Goal: Task Accomplishment & Management: Manage account settings

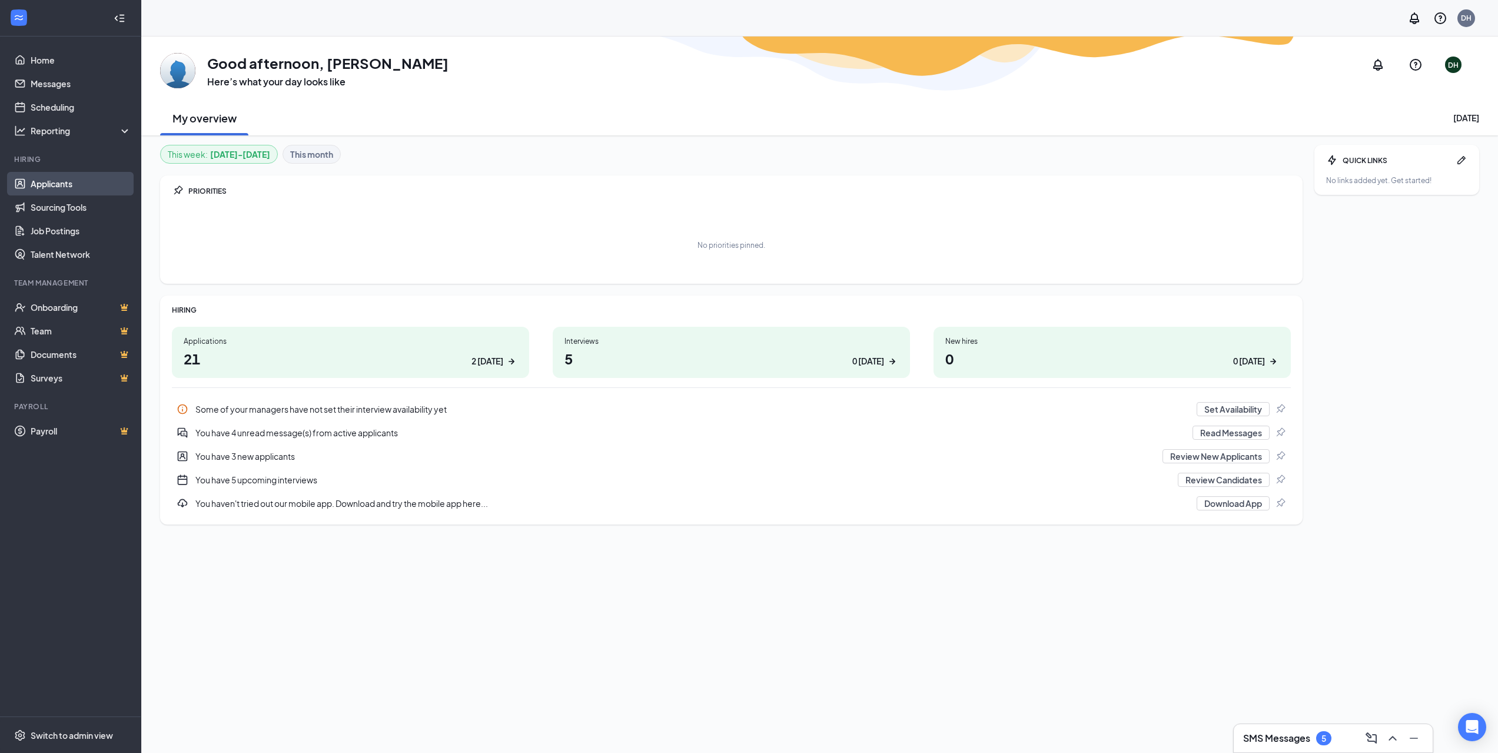
click at [71, 185] on link "Applicants" at bounding box center [81, 184] width 101 height 24
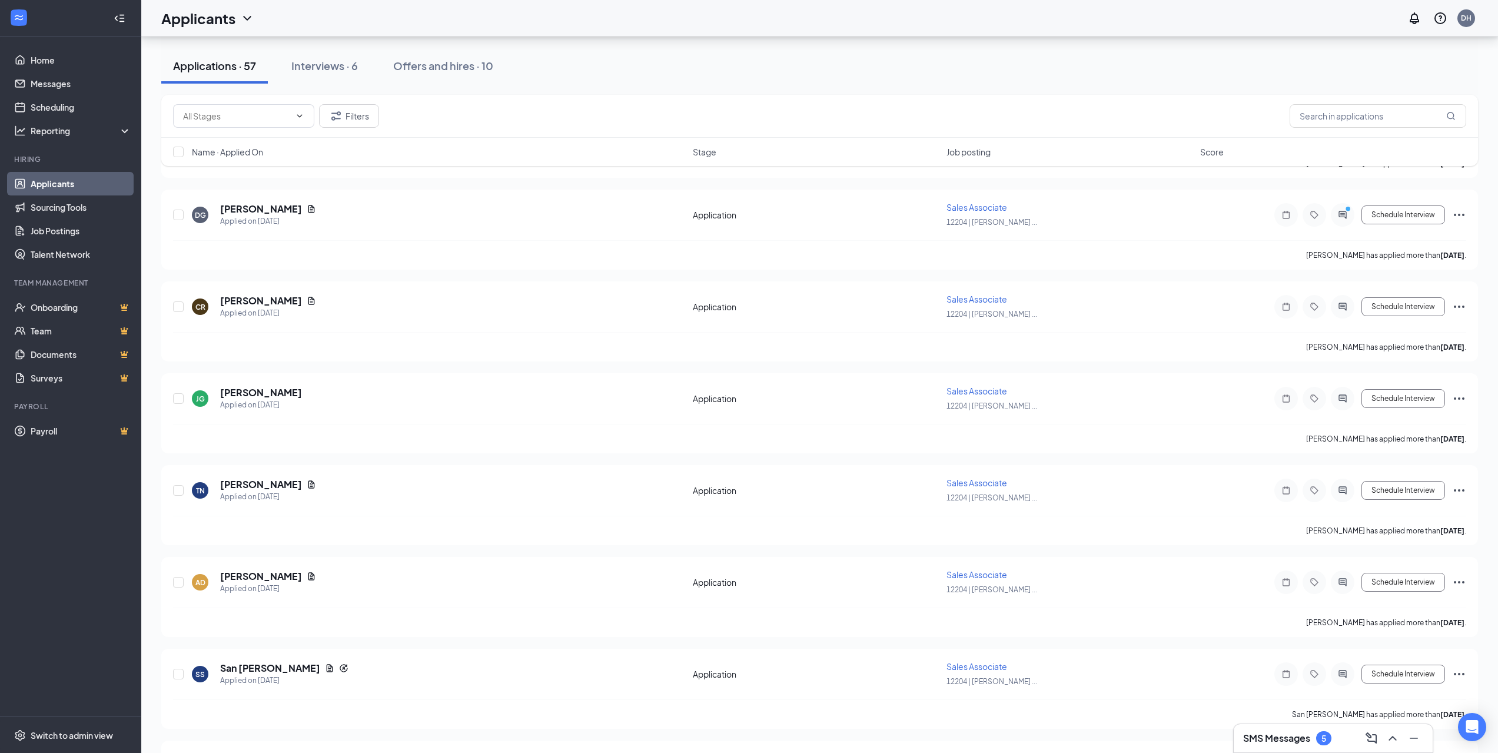
scroll to position [3767, 0]
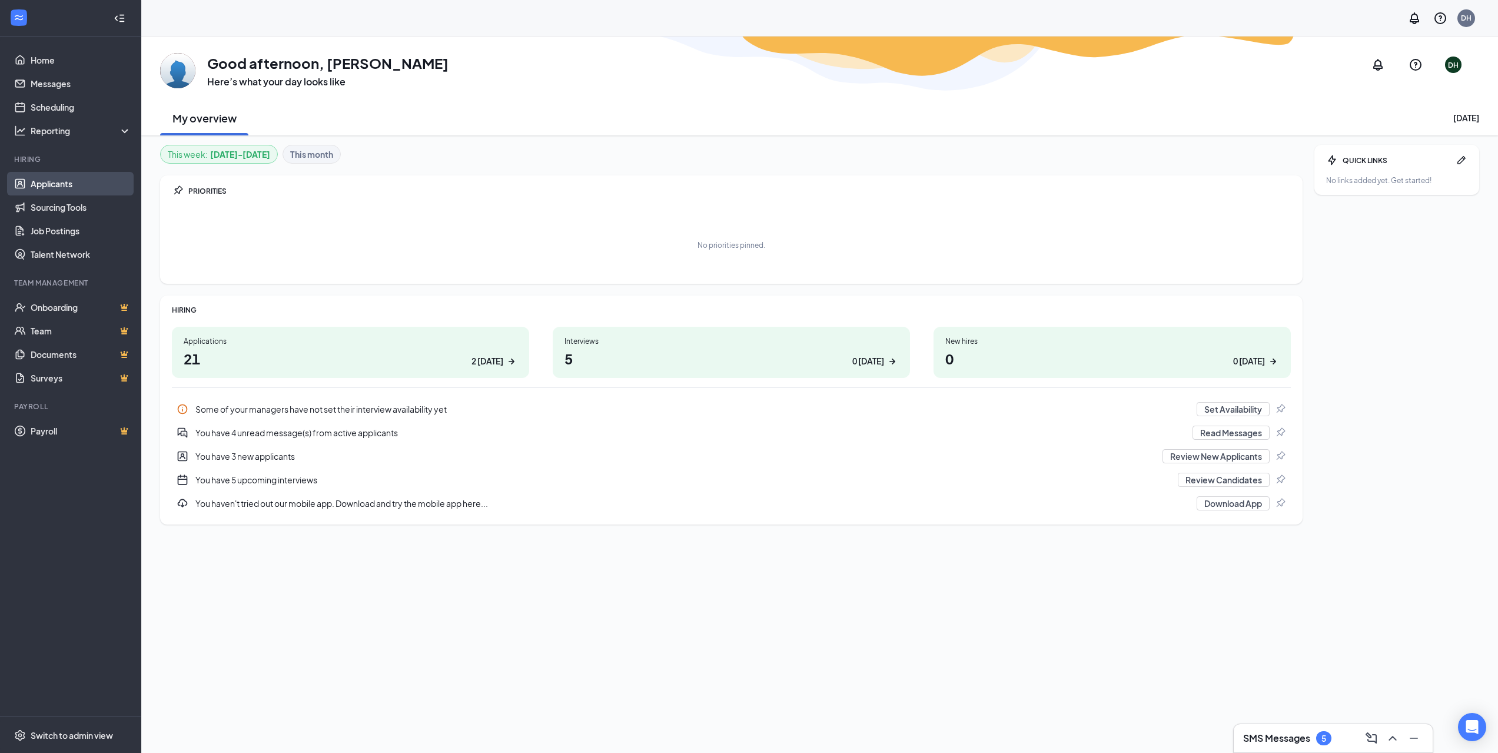
click at [80, 185] on link "Applicants" at bounding box center [81, 184] width 101 height 24
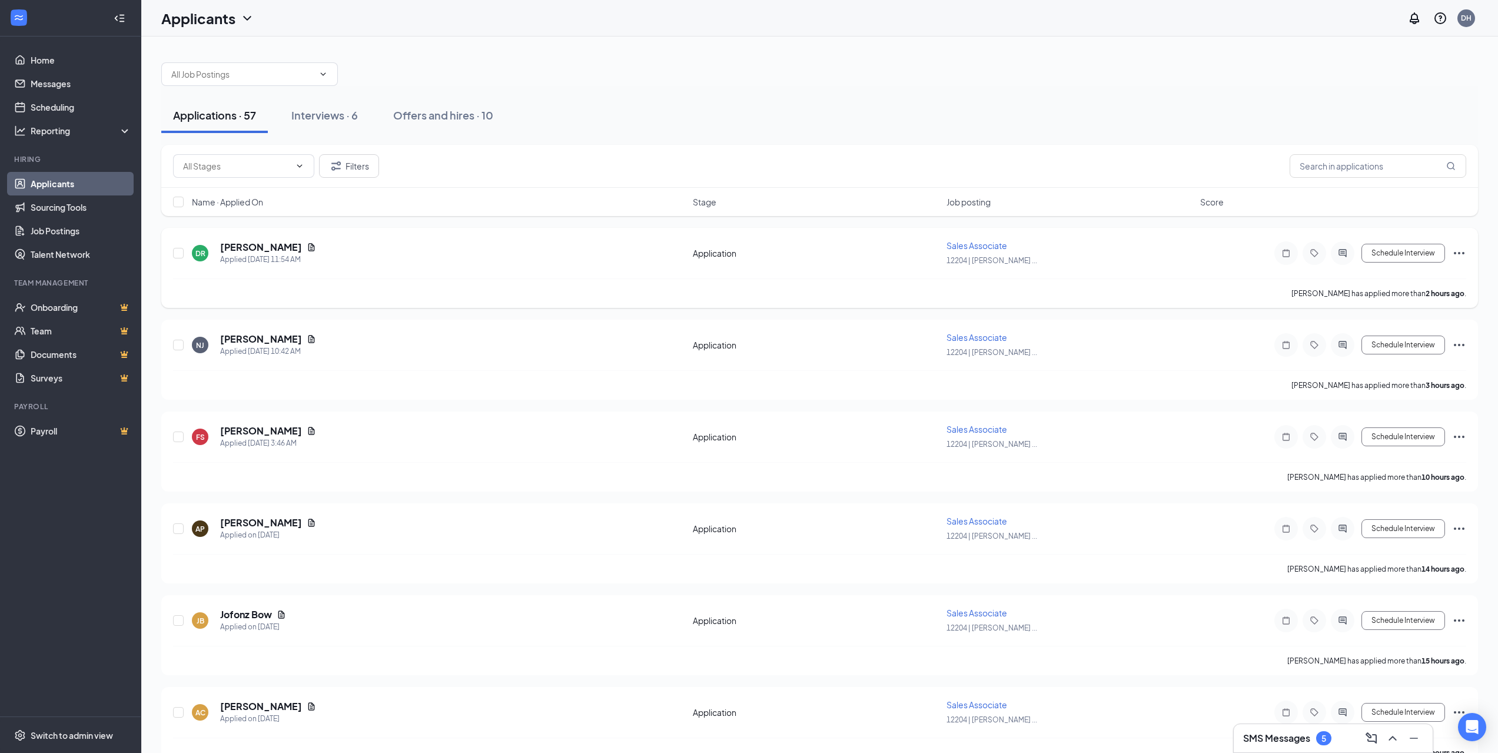
click at [320, 252] on div "[PERSON_NAME] Applied [DATE] 11:54 AM" at bounding box center [439, 253] width 494 height 25
click at [314, 252] on div "[PERSON_NAME] Applied [DATE] 11:54 AM" at bounding box center [439, 253] width 494 height 25
click at [267, 245] on h5 "[PERSON_NAME]" at bounding box center [261, 247] width 82 height 13
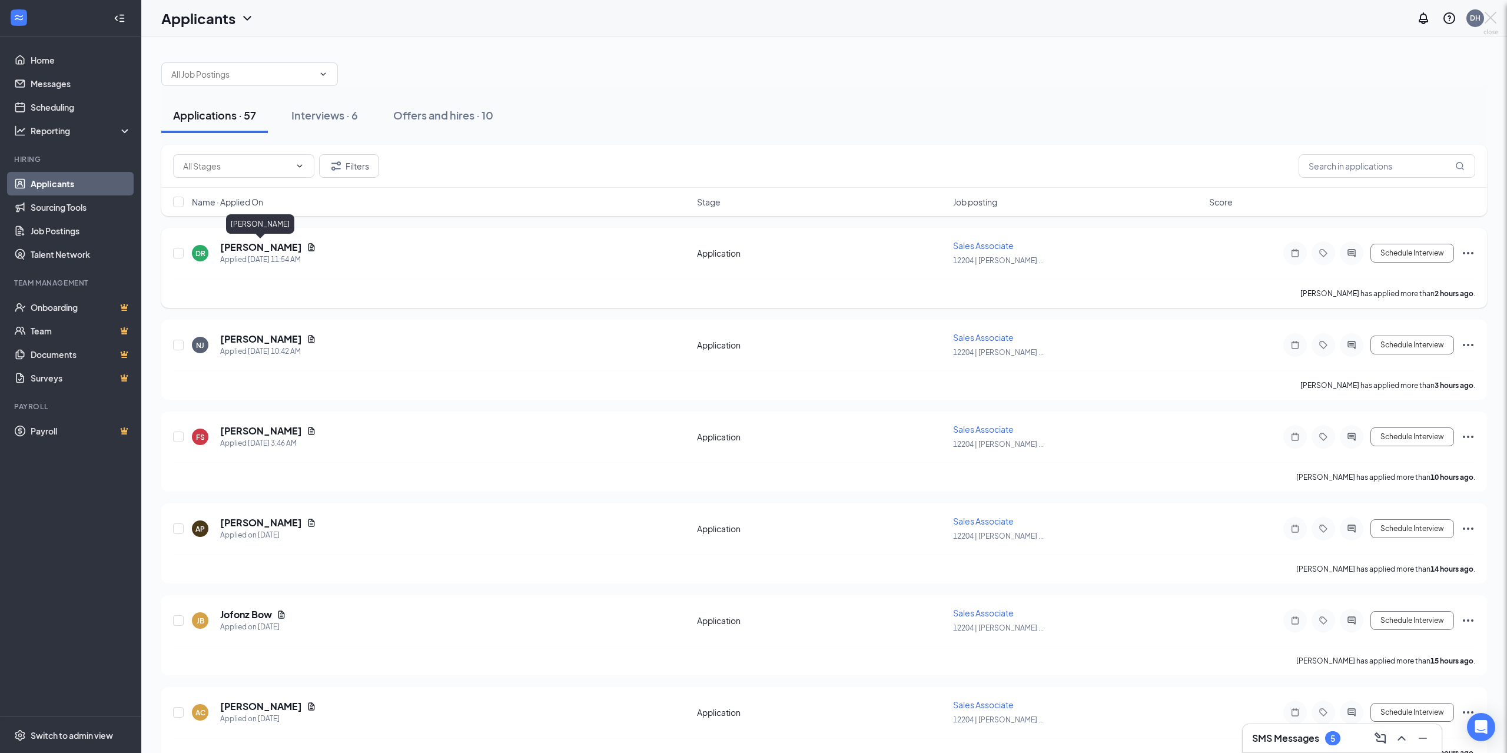
click at [267, 245] on div at bounding box center [753, 376] width 1507 height 753
click at [267, 245] on h5 "[PERSON_NAME]" at bounding box center [261, 247] width 82 height 13
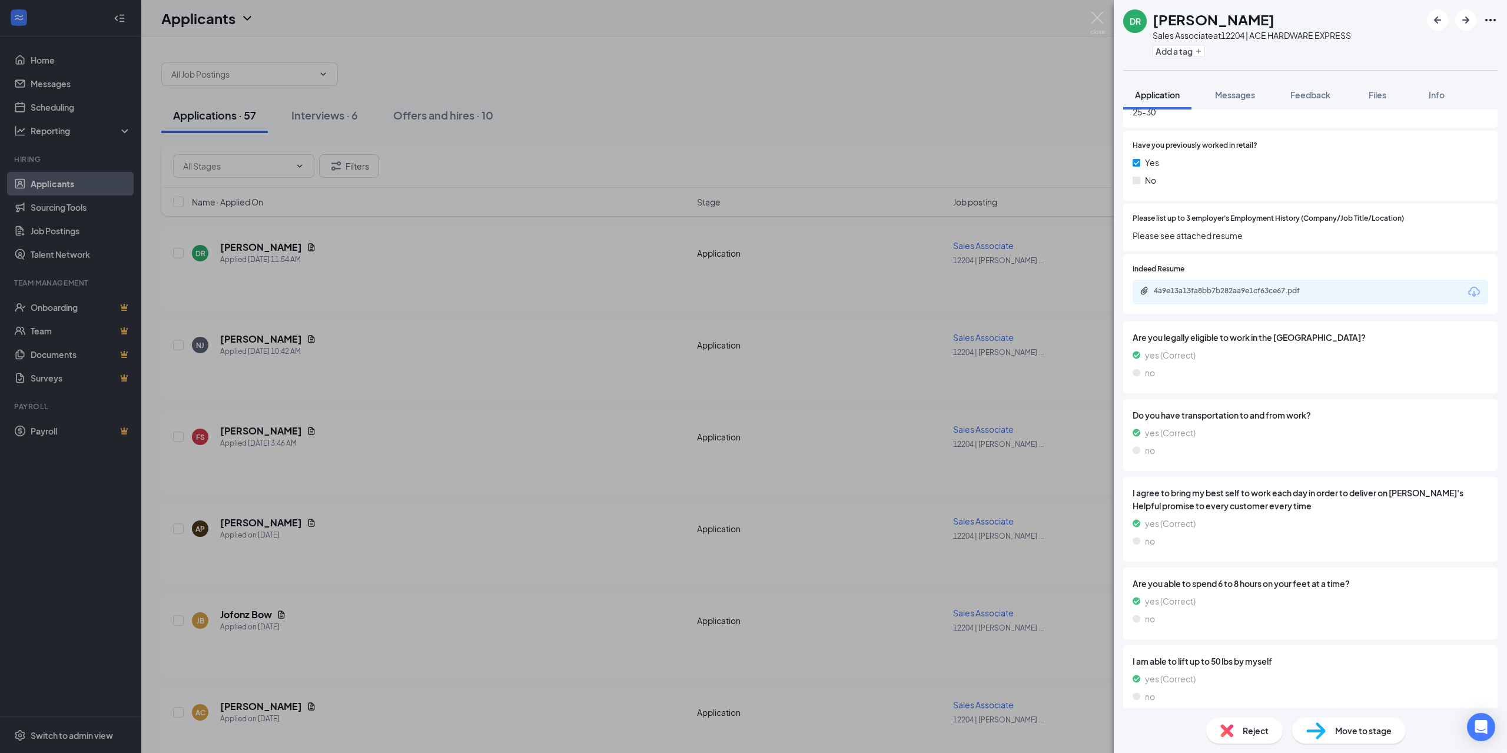
scroll to position [569, 0]
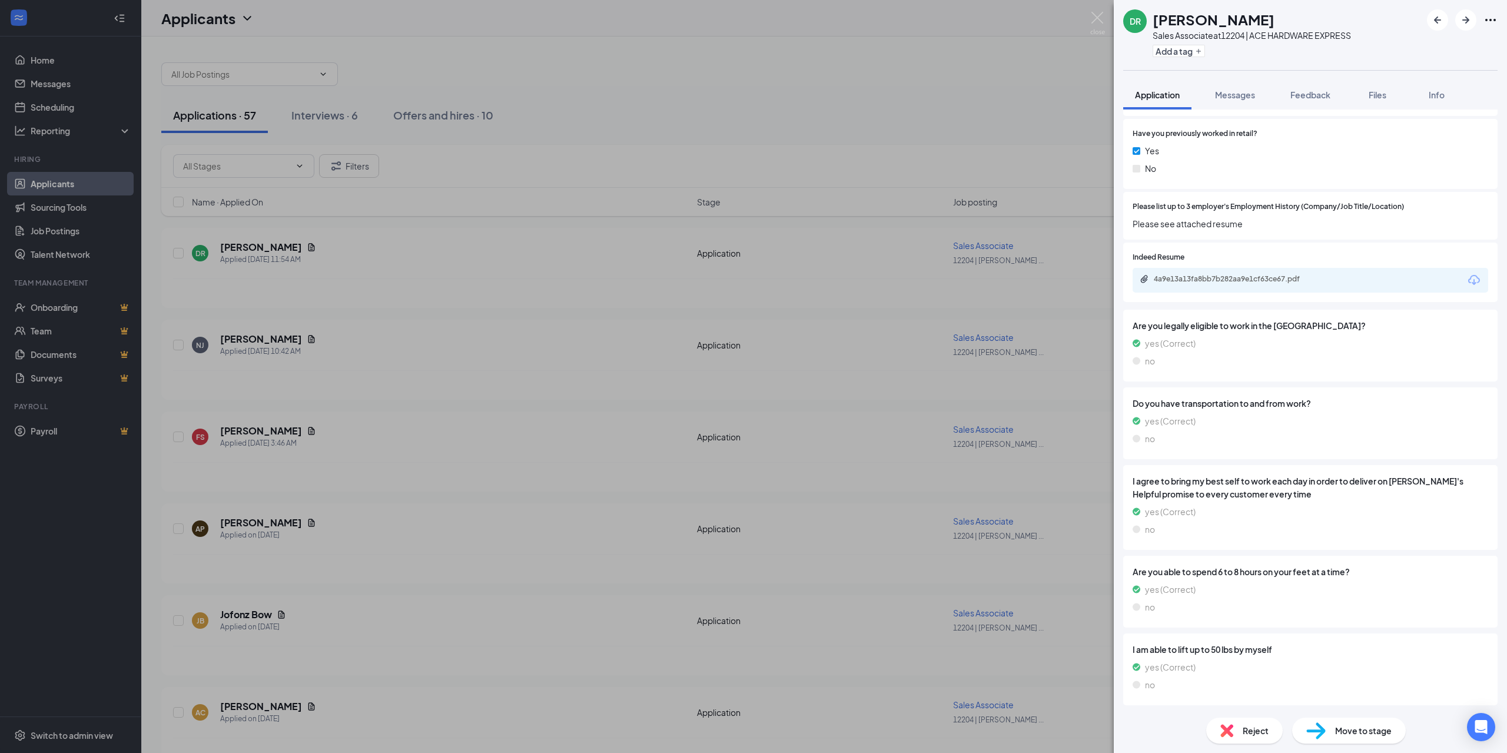
click at [1251, 733] on span "Reject" at bounding box center [1256, 730] width 26 height 13
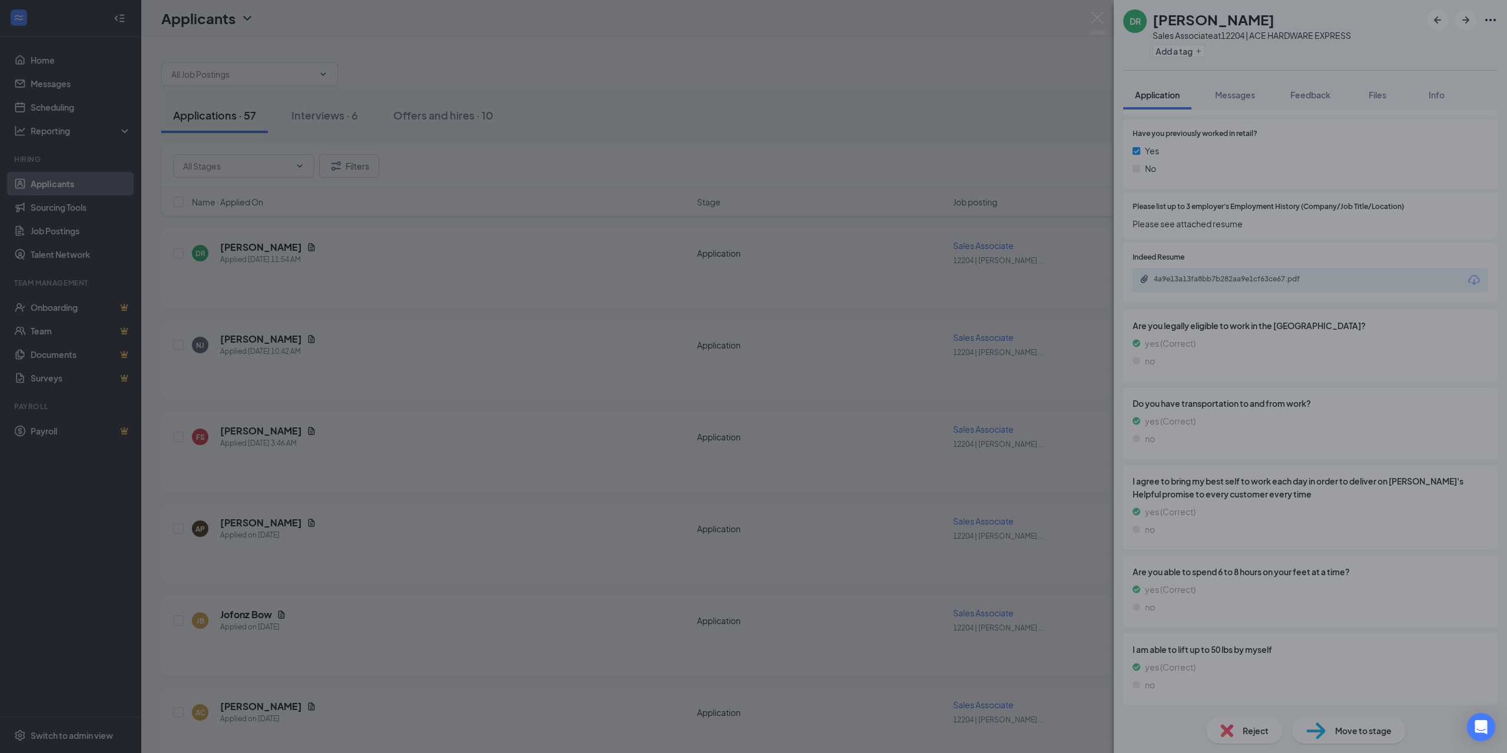
scroll to position [565, 0]
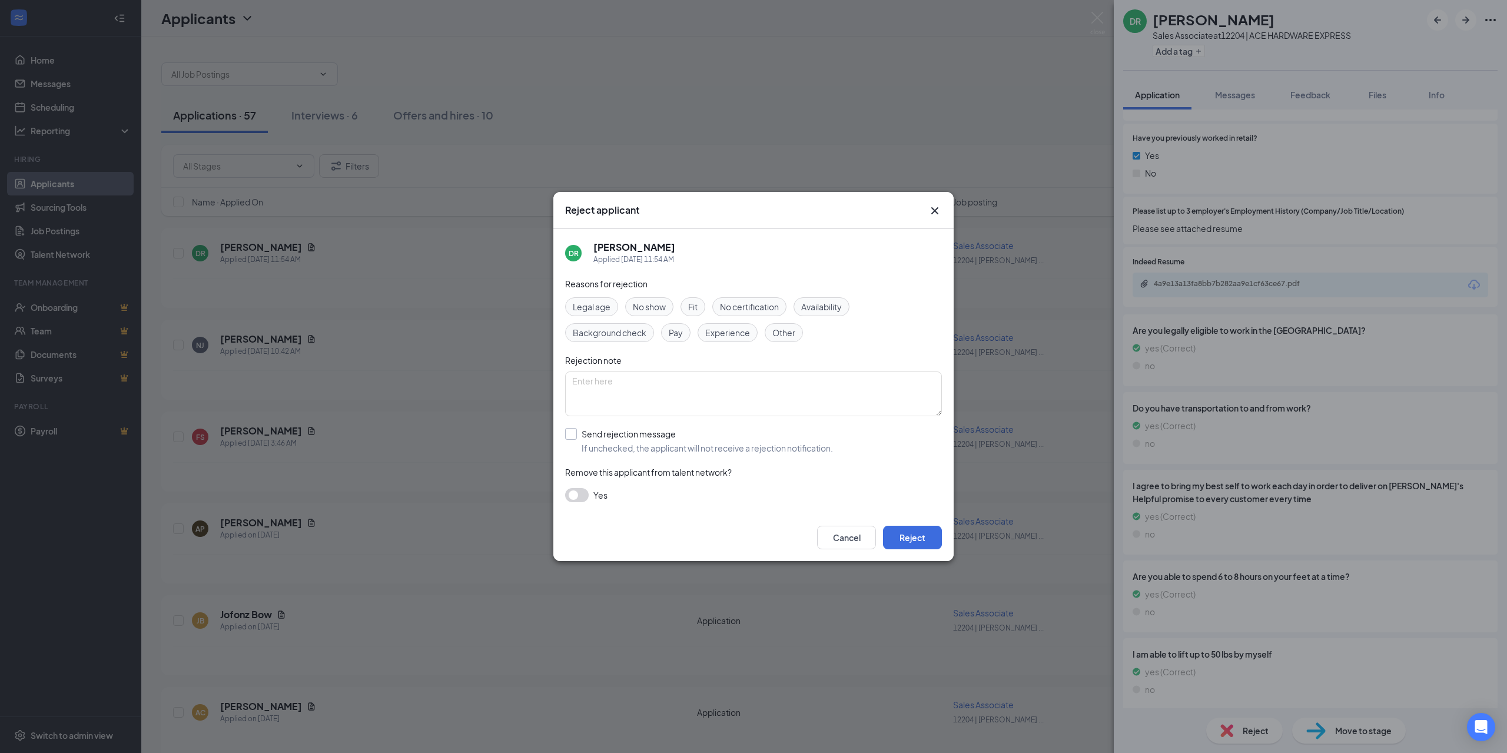
click at [570, 434] on input "Send rejection message If unchecked, the applicant will not receive a rejection…" at bounding box center [699, 441] width 268 height 26
checkbox input "true"
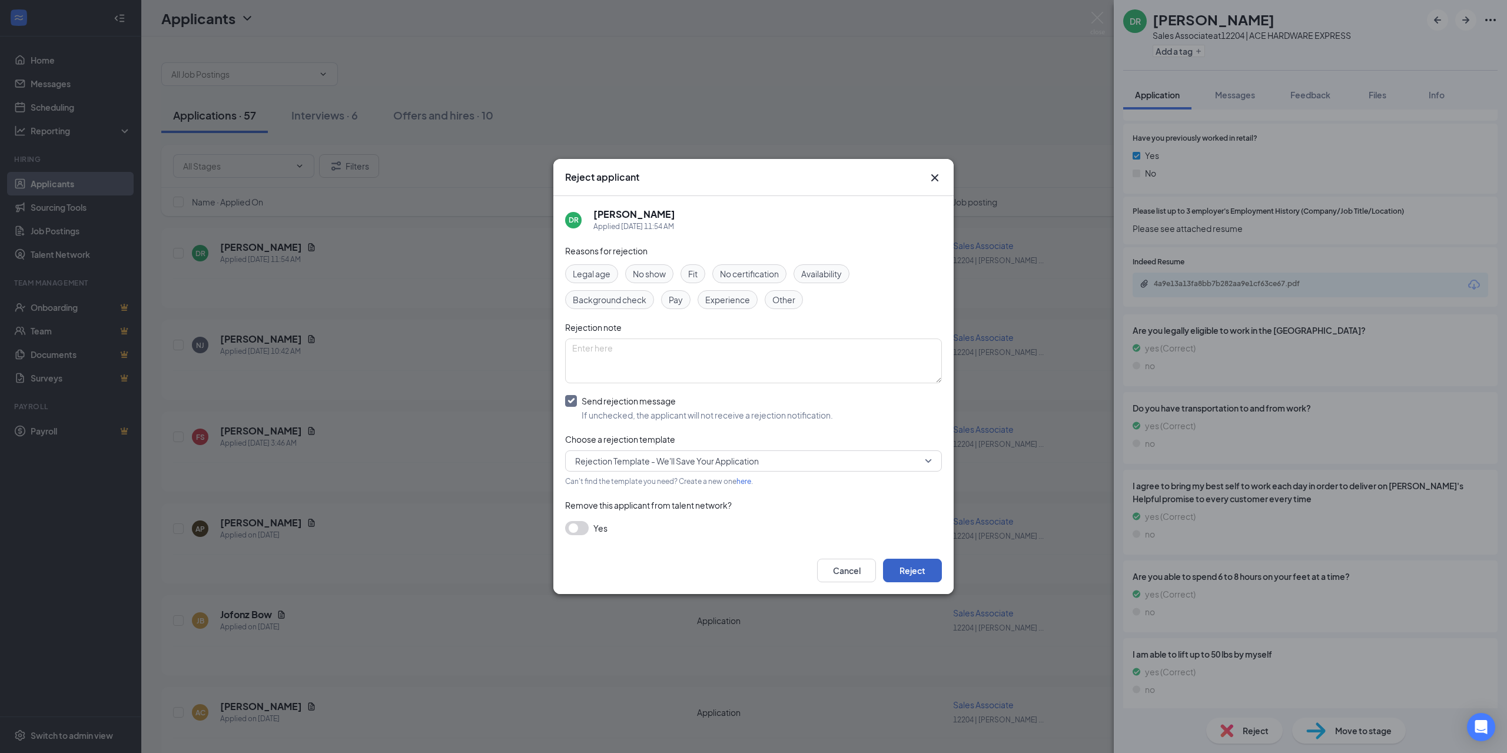
click at [906, 568] on button "Reject" at bounding box center [912, 571] width 59 height 24
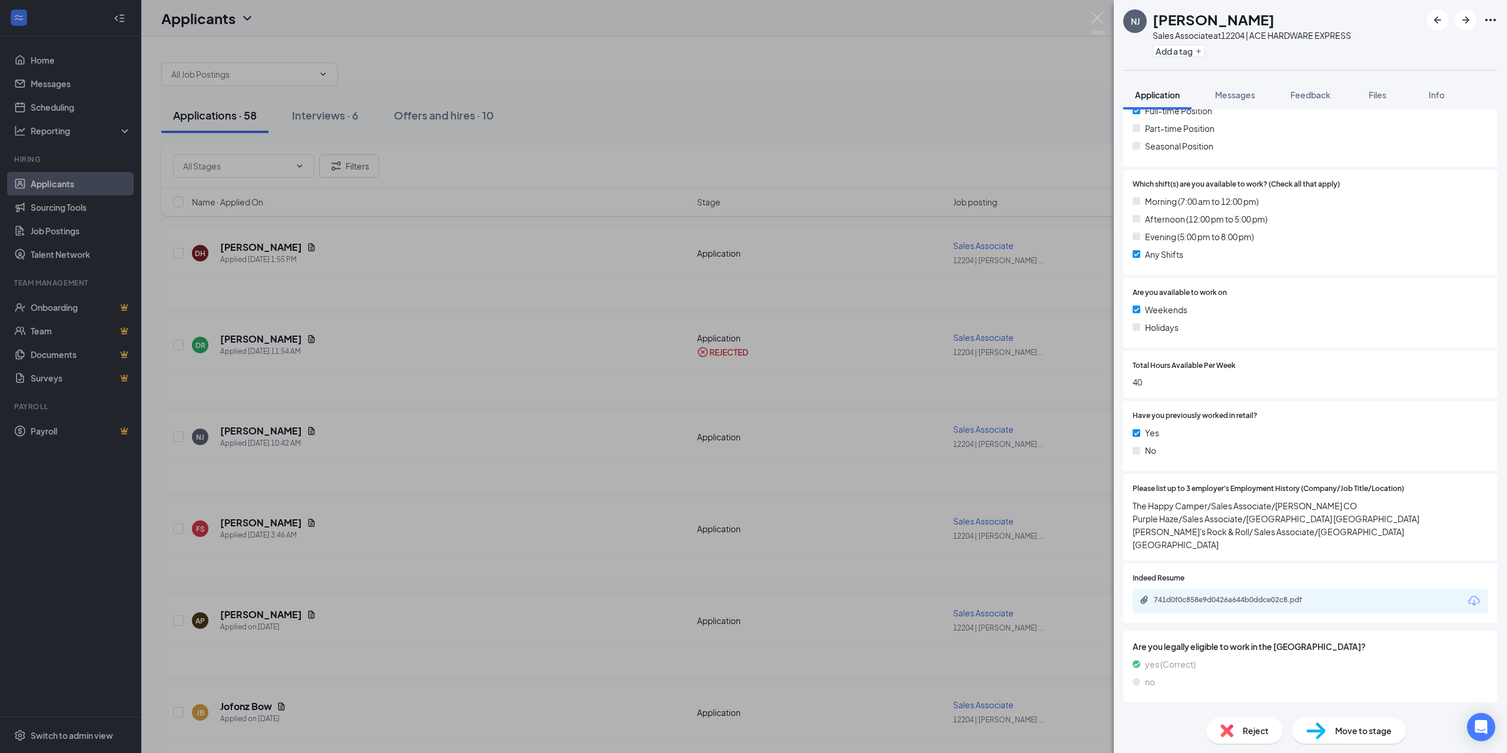
scroll to position [294, 0]
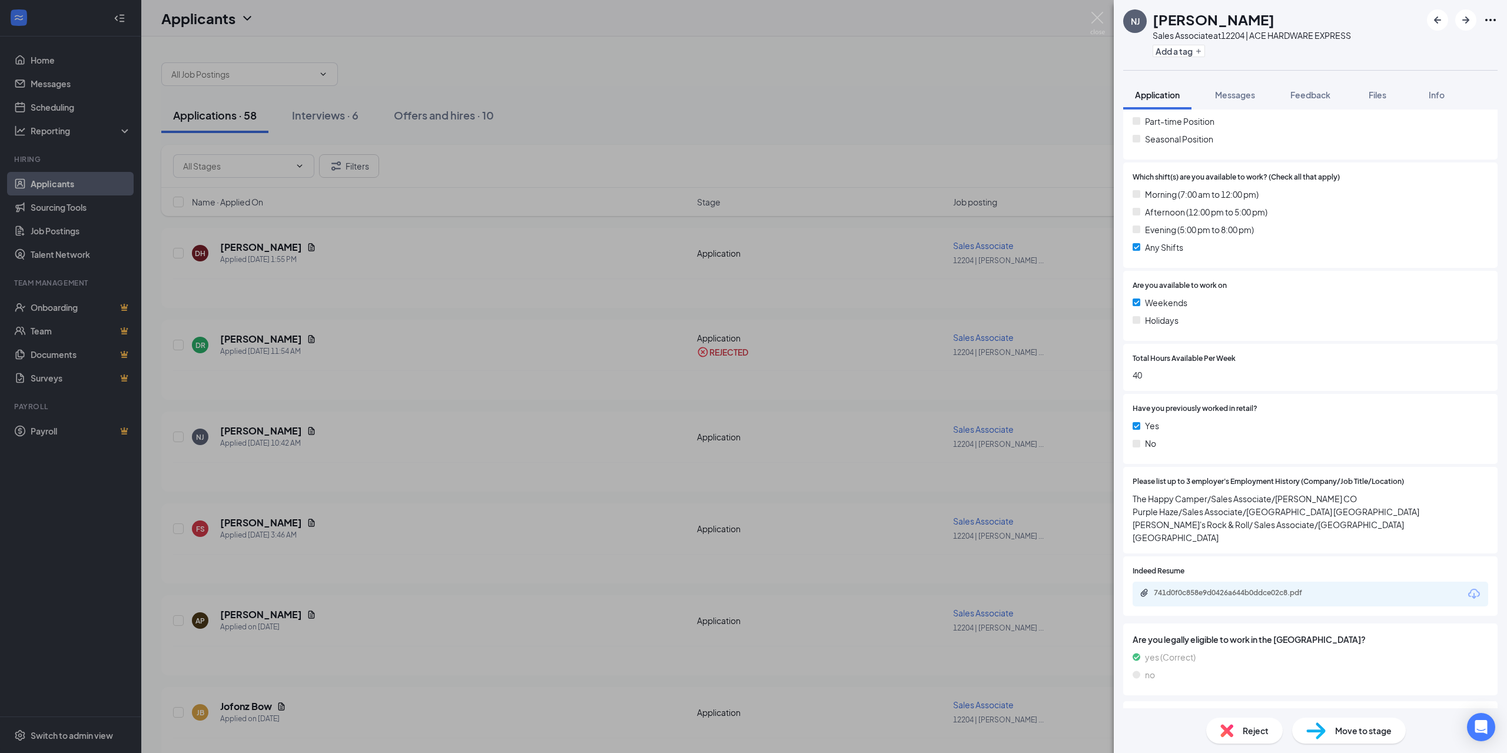
click at [1257, 729] on span "Reject" at bounding box center [1256, 730] width 26 height 13
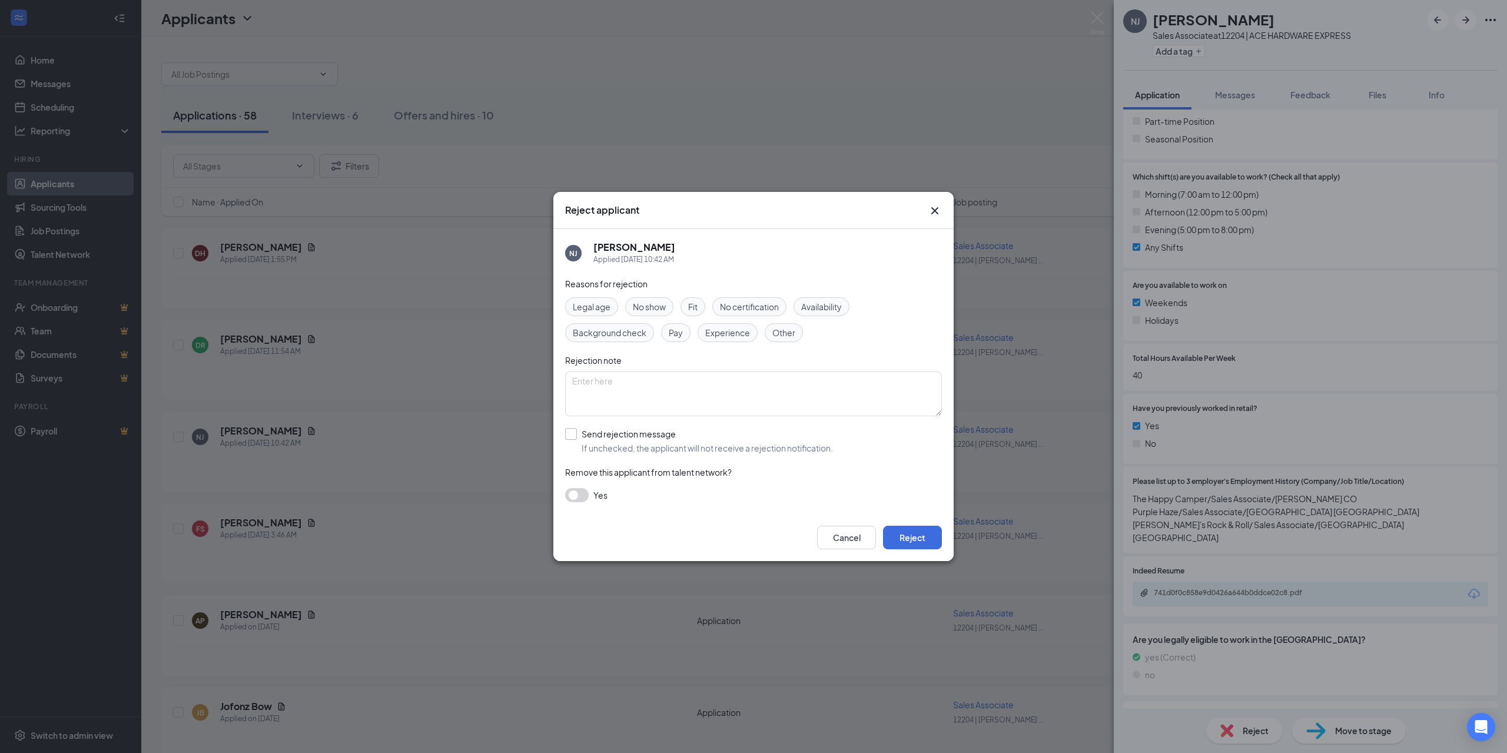
click at [571, 432] on input "Send rejection message If unchecked, the applicant will not receive a rejection…" at bounding box center [699, 441] width 268 height 26
checkbox input "true"
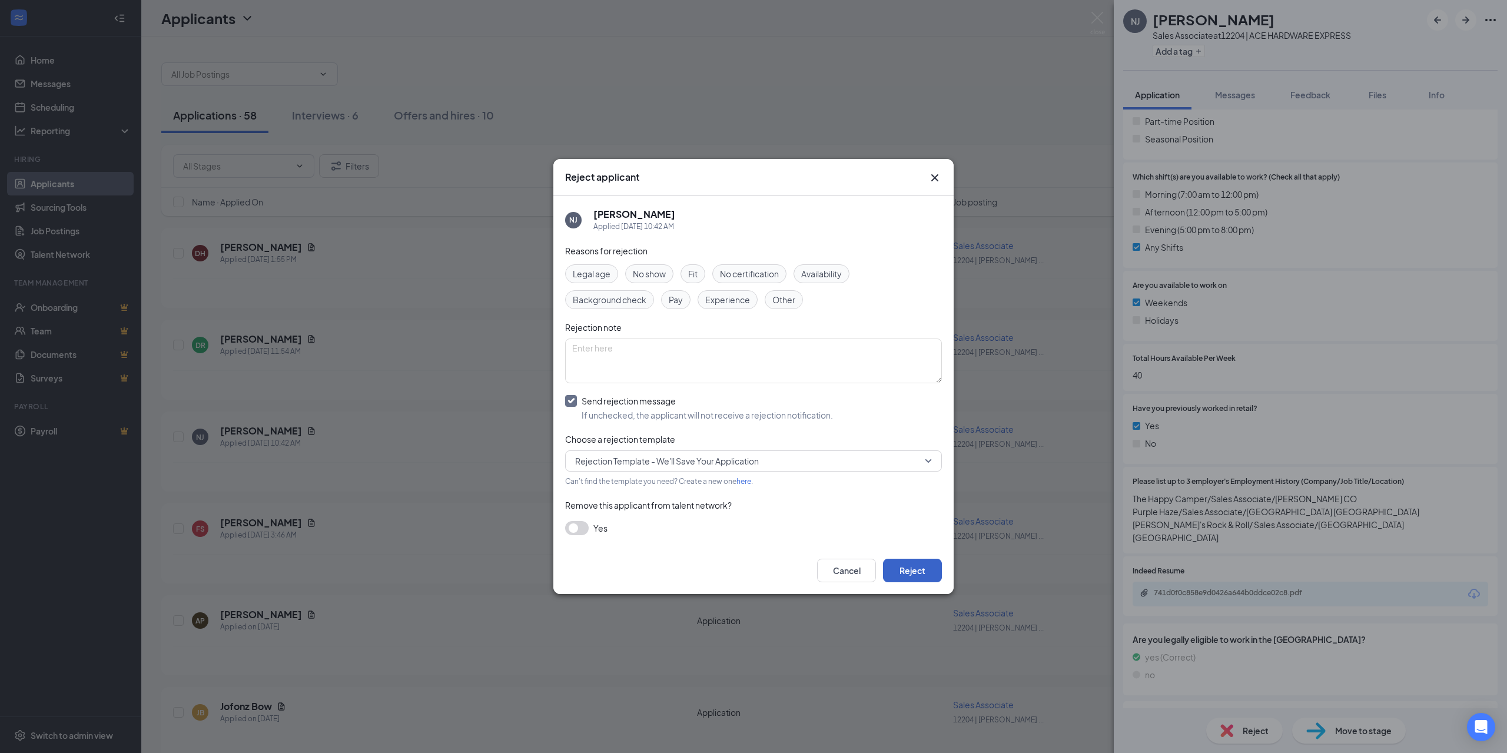
click at [915, 569] on button "Reject" at bounding box center [912, 571] width 59 height 24
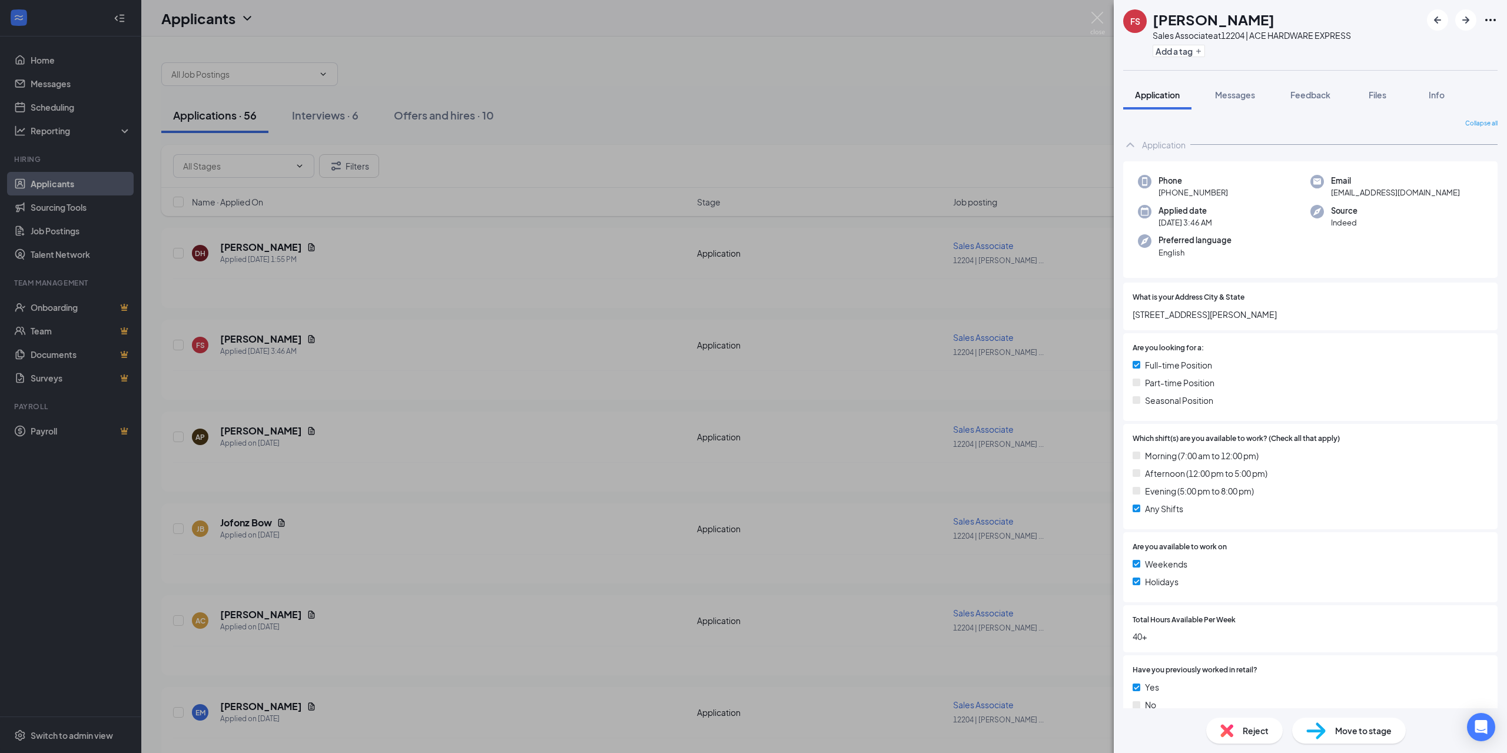
click at [1258, 730] on span "Reject" at bounding box center [1256, 730] width 26 height 13
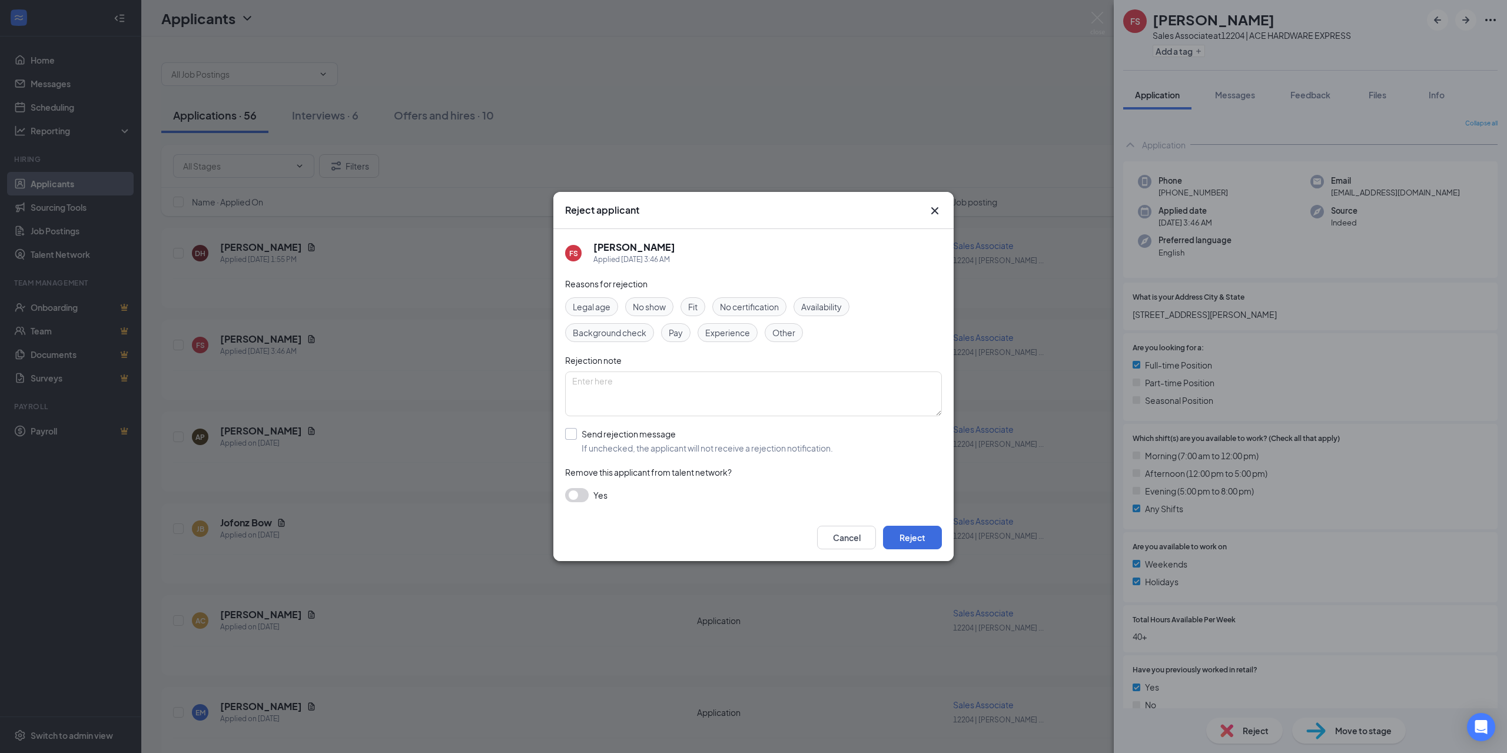
click at [572, 432] on input "Send rejection message If unchecked, the applicant will not receive a rejection…" at bounding box center [699, 441] width 268 height 26
checkbox input "true"
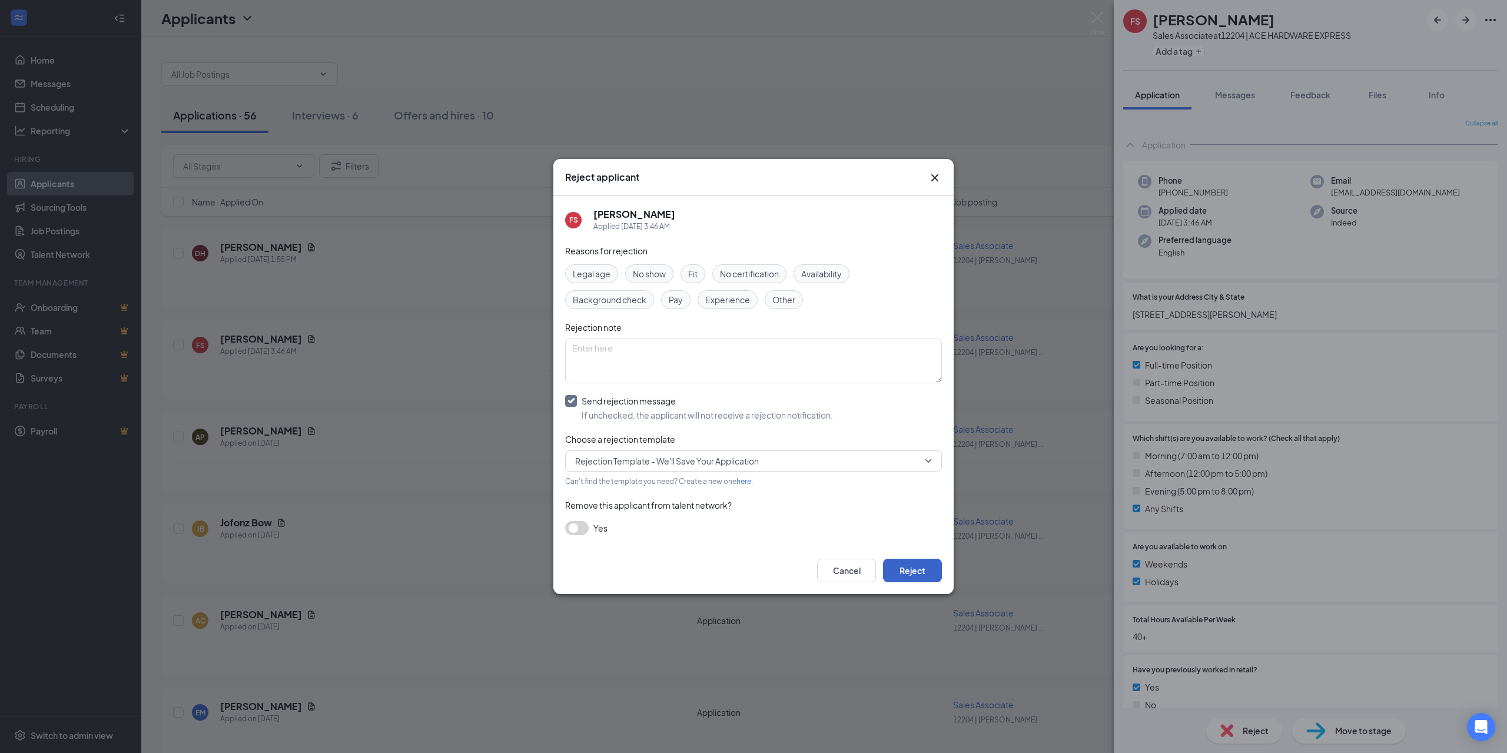
click at [916, 567] on button "Reject" at bounding box center [912, 571] width 59 height 24
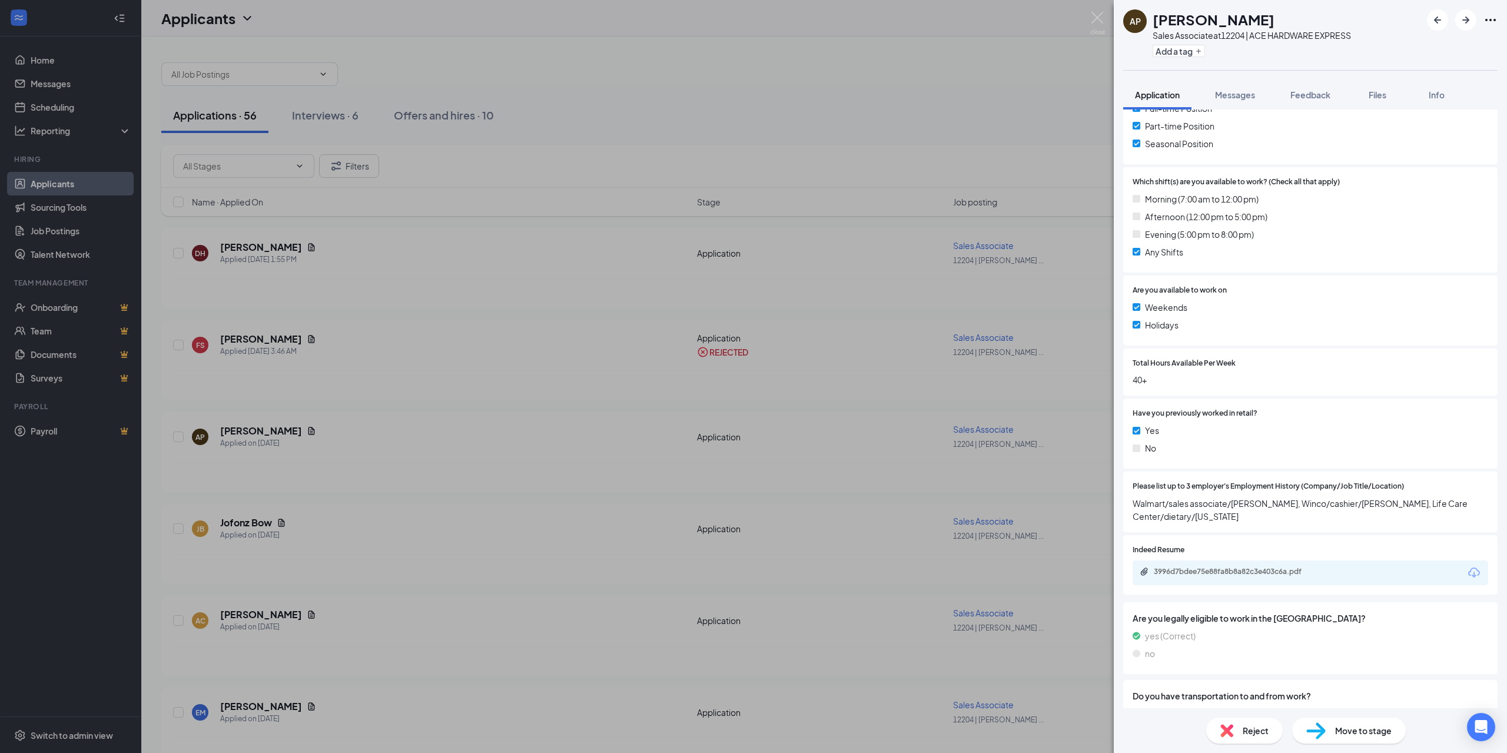
scroll to position [353, 0]
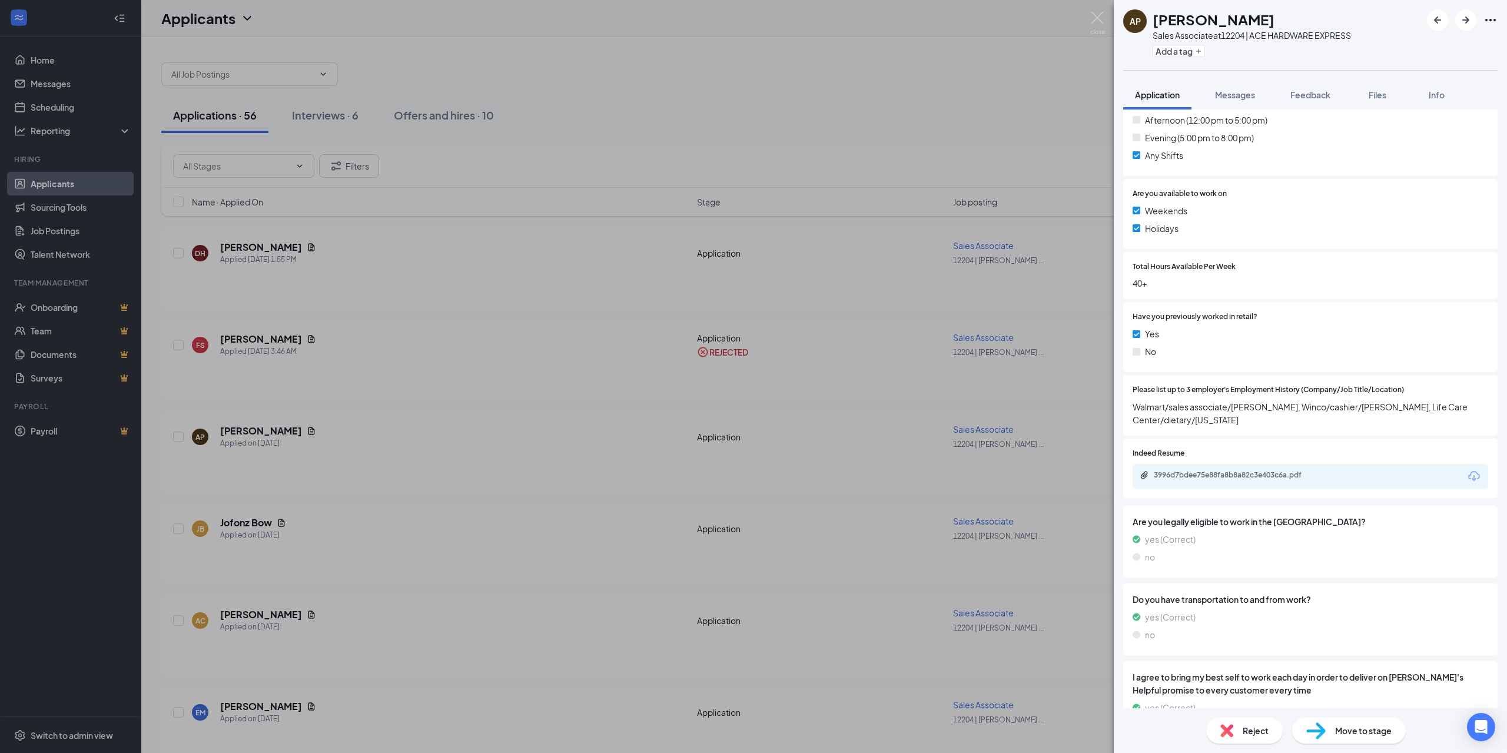
click at [1468, 479] on icon "Download" at bounding box center [1474, 476] width 12 height 10
click at [1256, 732] on span "Reject" at bounding box center [1256, 730] width 26 height 13
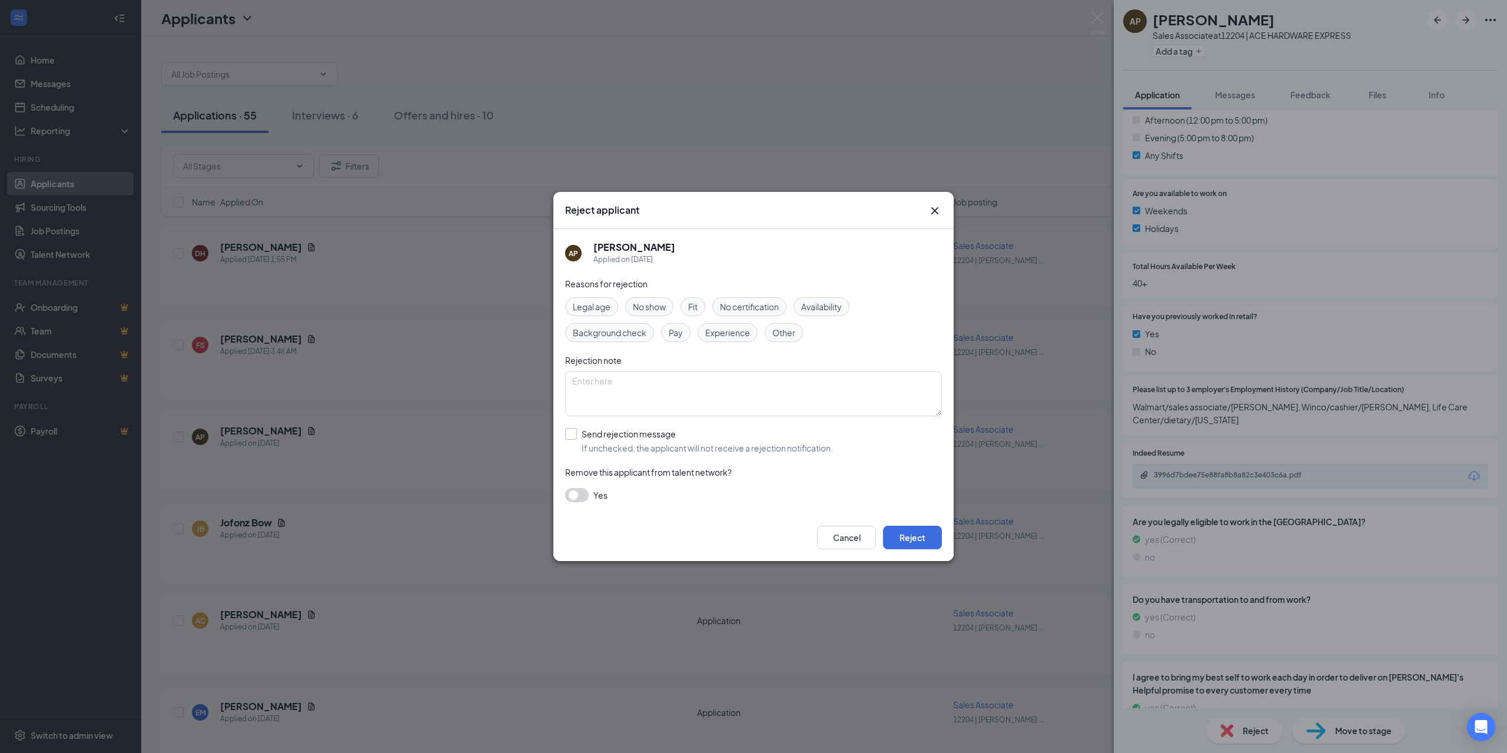
click at [573, 435] on input "Send rejection message If unchecked, the applicant will not receive a rejection…" at bounding box center [699, 441] width 268 height 26
checkbox input "true"
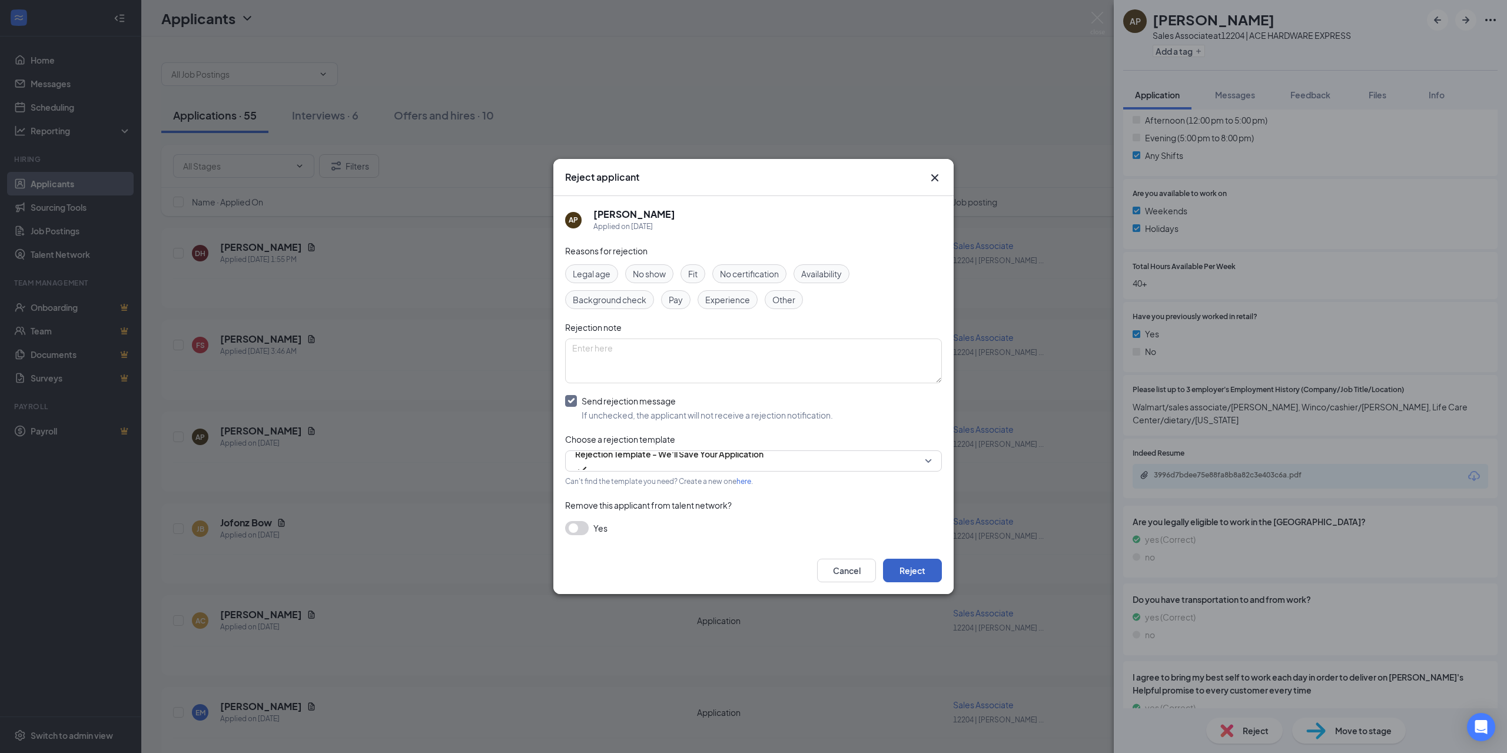
click at [913, 568] on button "Reject" at bounding box center [912, 571] width 59 height 24
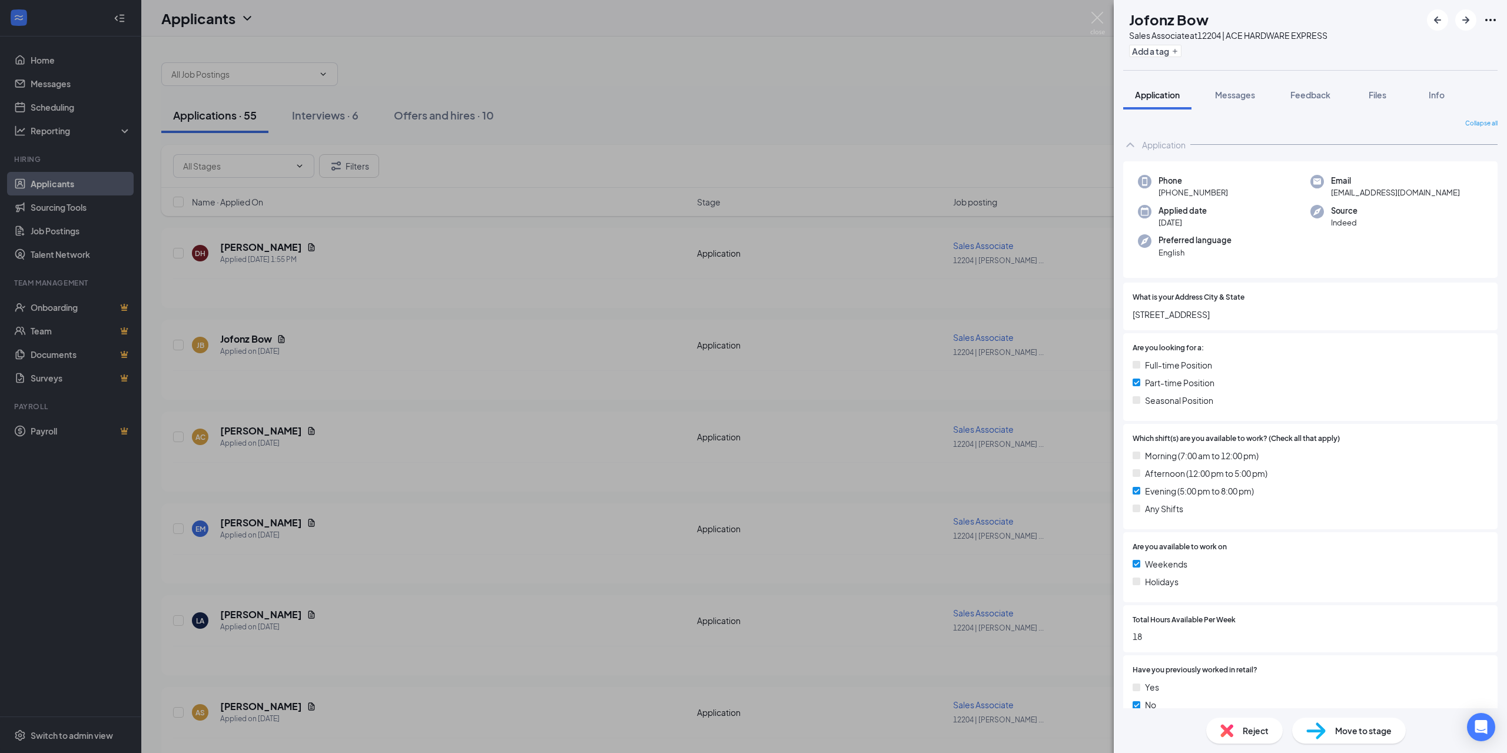
click at [1248, 735] on span "Reject" at bounding box center [1256, 730] width 26 height 13
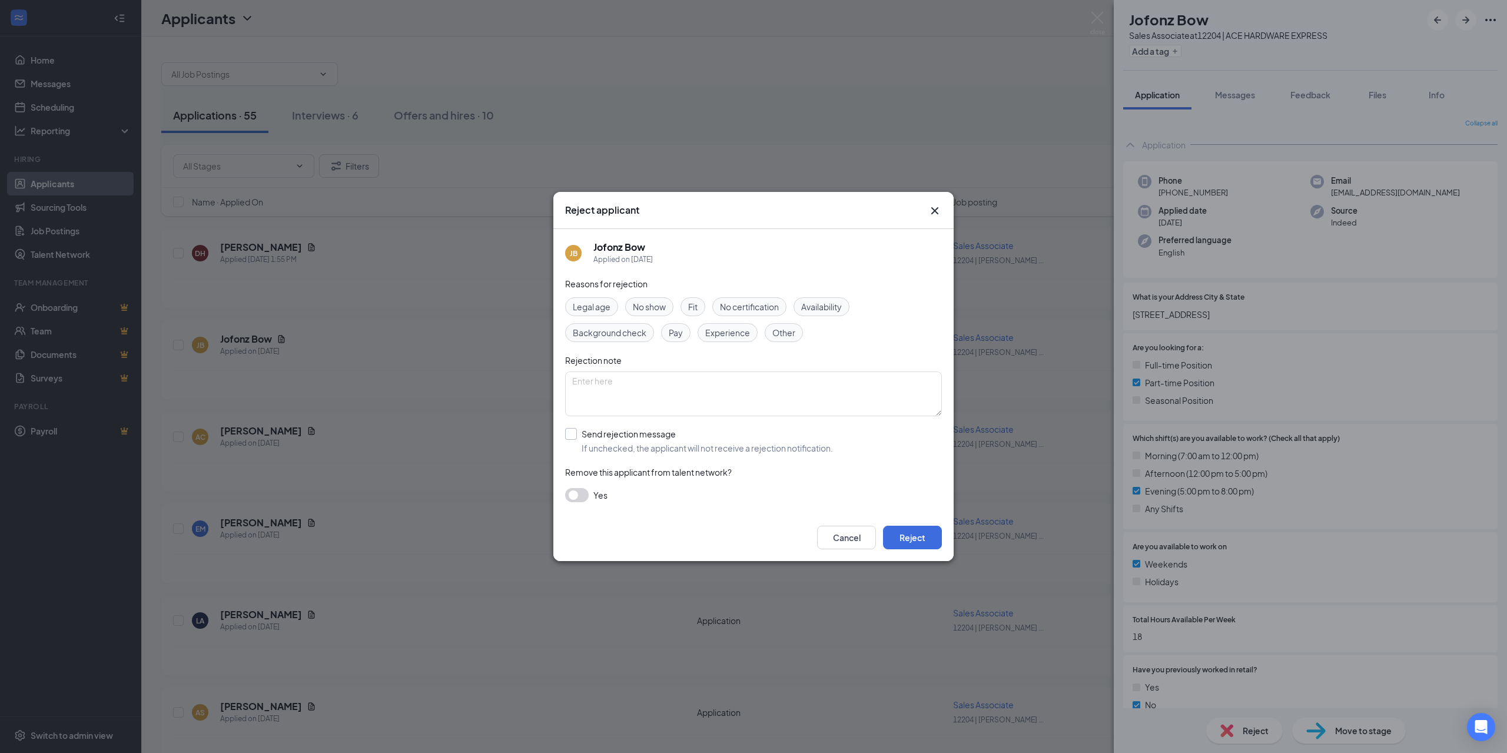
click at [569, 434] on input "Send rejection message If unchecked, the applicant will not receive a rejection…" at bounding box center [699, 441] width 268 height 26
checkbox input "true"
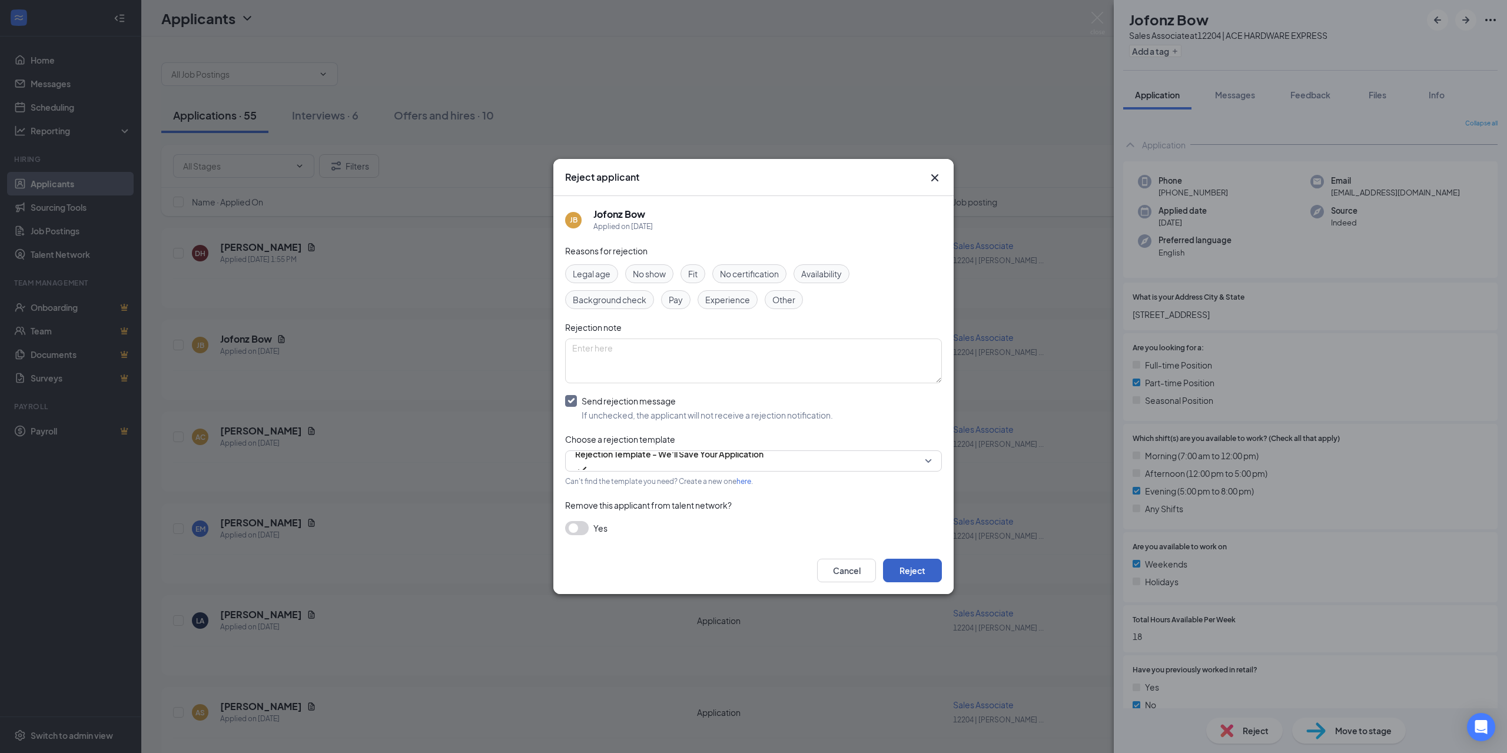
click at [920, 572] on button "Reject" at bounding box center [912, 571] width 59 height 24
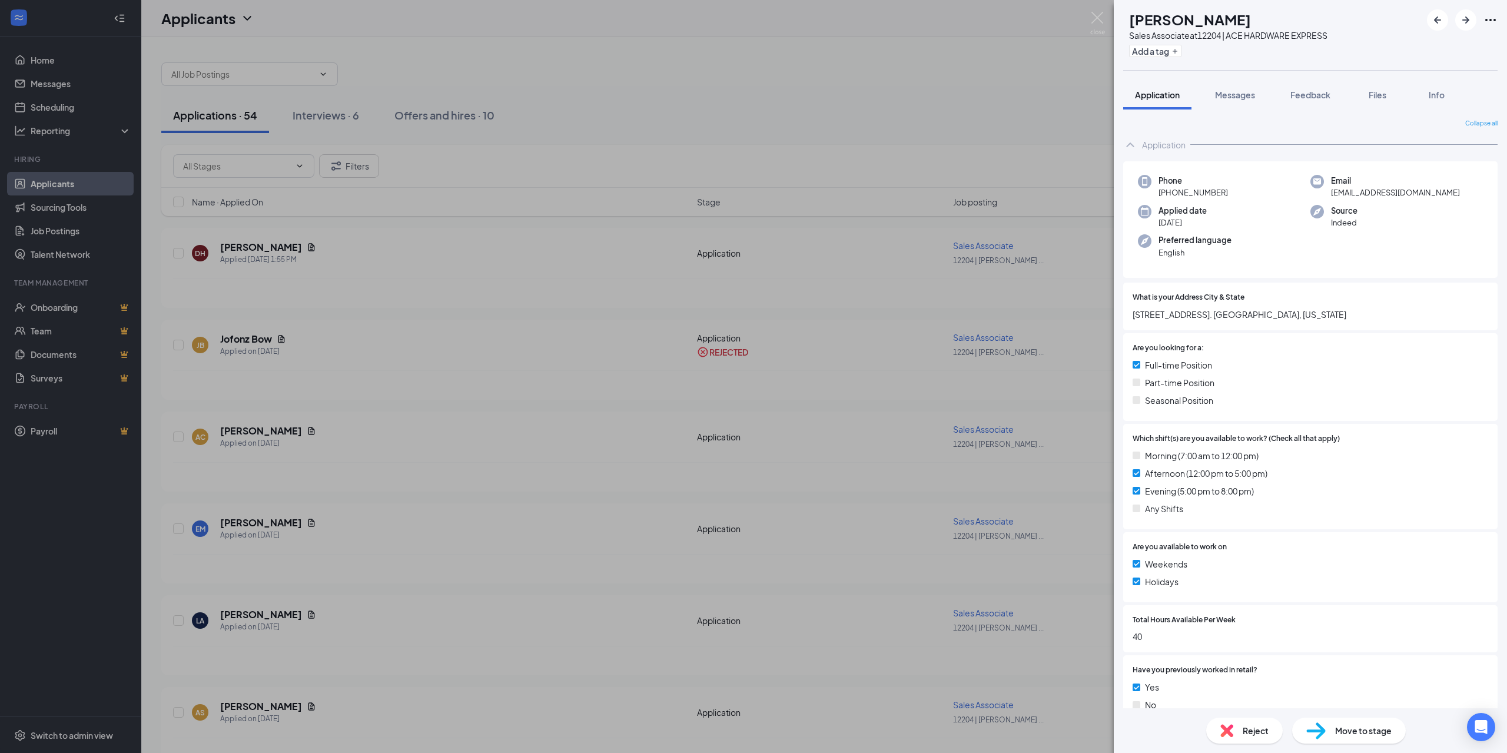
click at [1251, 733] on span "Reject" at bounding box center [1256, 730] width 26 height 13
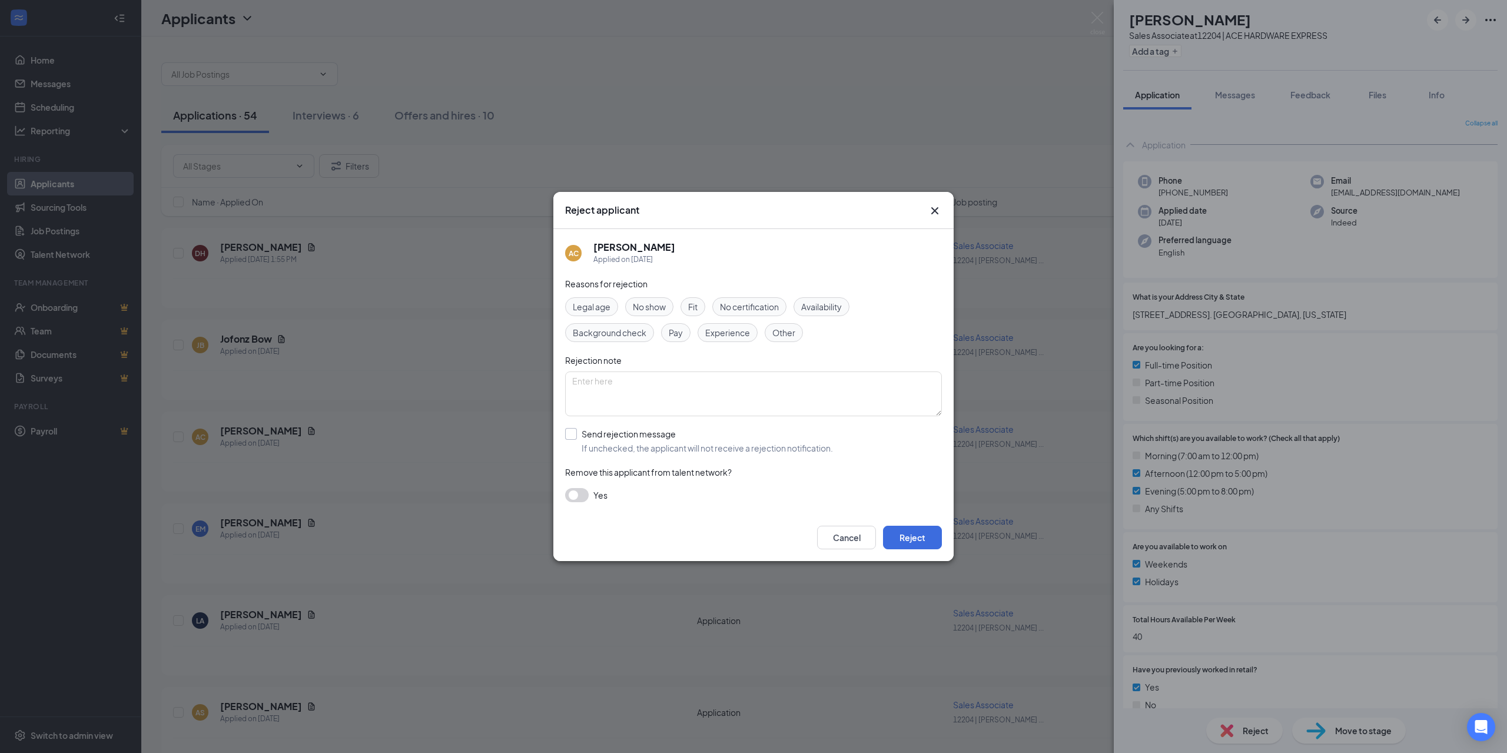
click at [573, 429] on input "Send rejection message If unchecked, the applicant will not receive a rejection…" at bounding box center [699, 441] width 268 height 26
checkbox input "true"
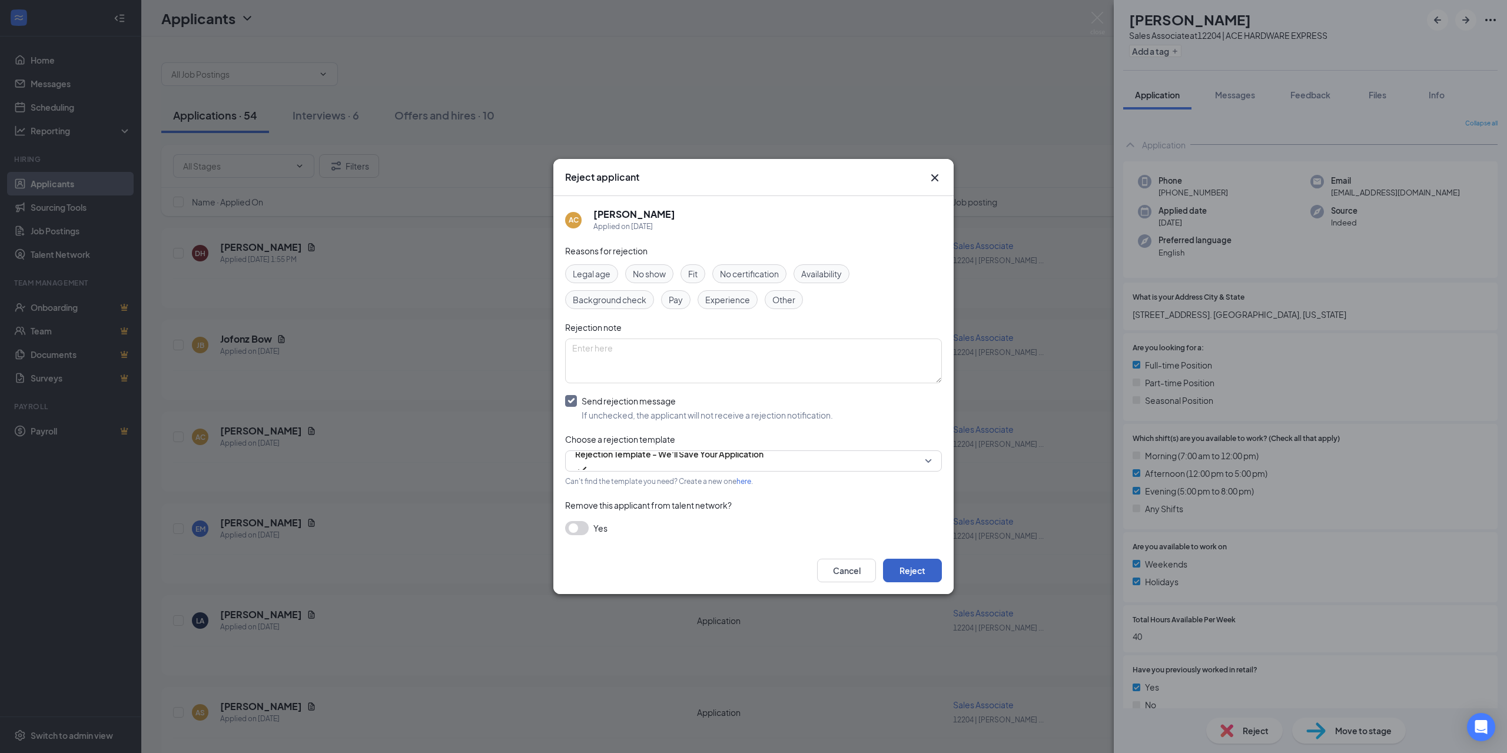
click at [927, 575] on button "Reject" at bounding box center [912, 571] width 59 height 24
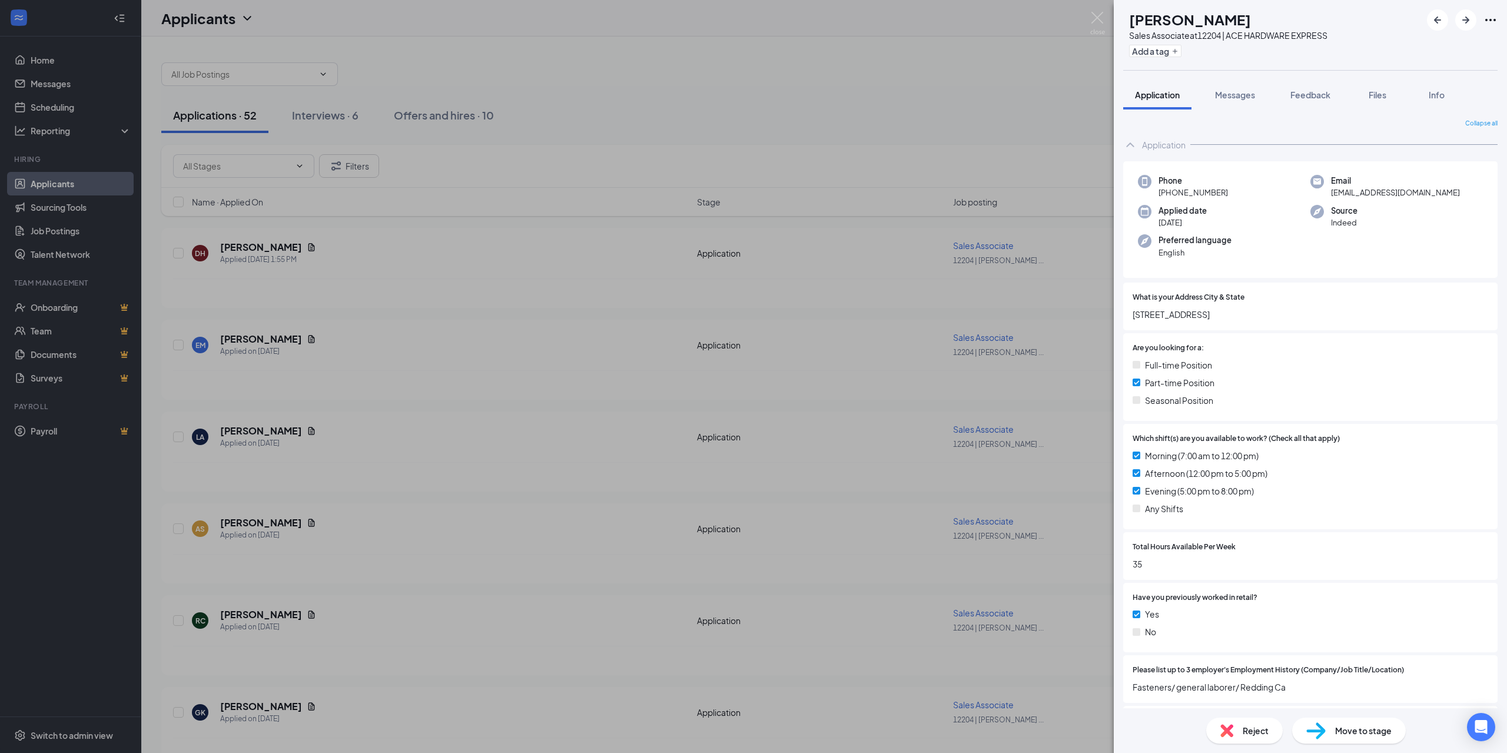
scroll to position [235, 0]
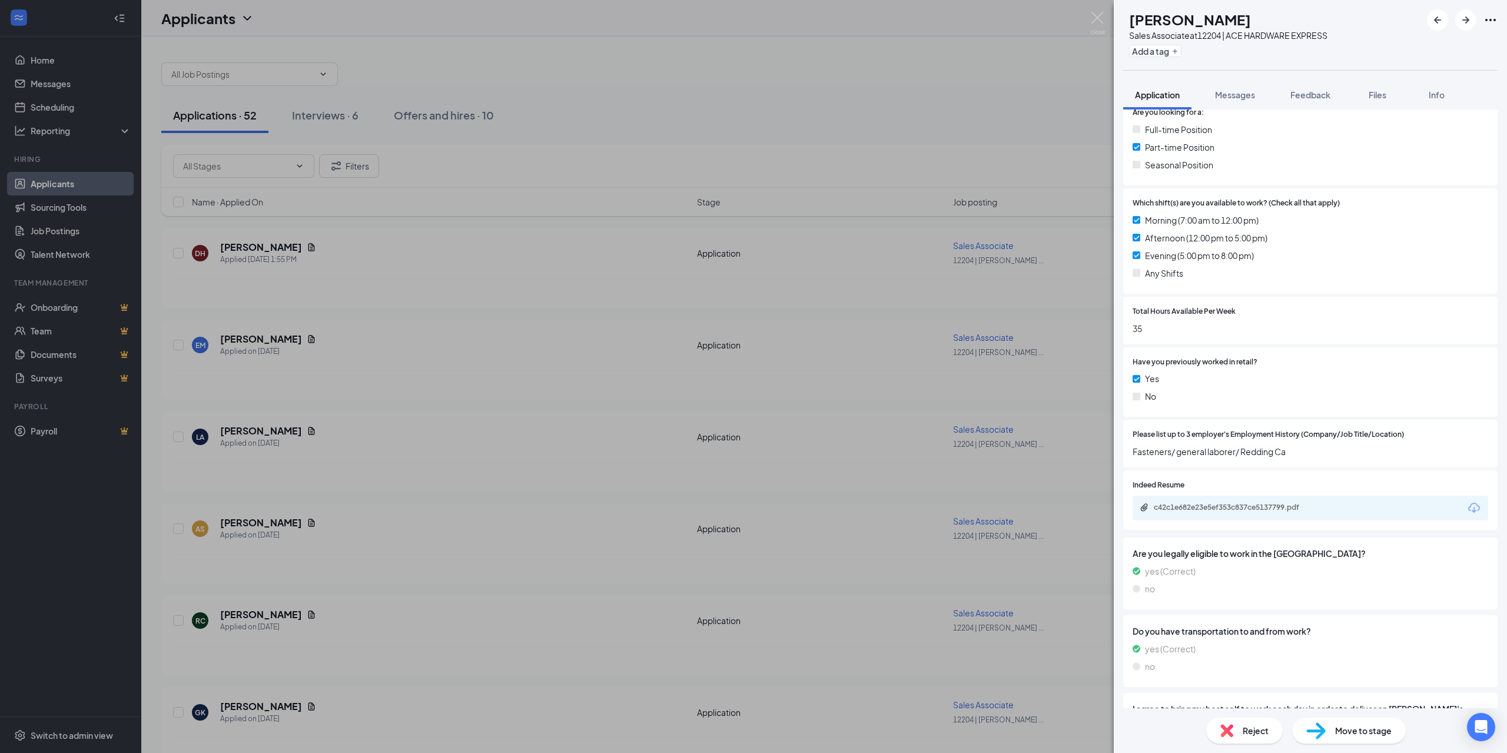
click at [1467, 509] on icon "Download" at bounding box center [1474, 508] width 14 height 14
click at [1100, 17] on img at bounding box center [1097, 23] width 15 height 23
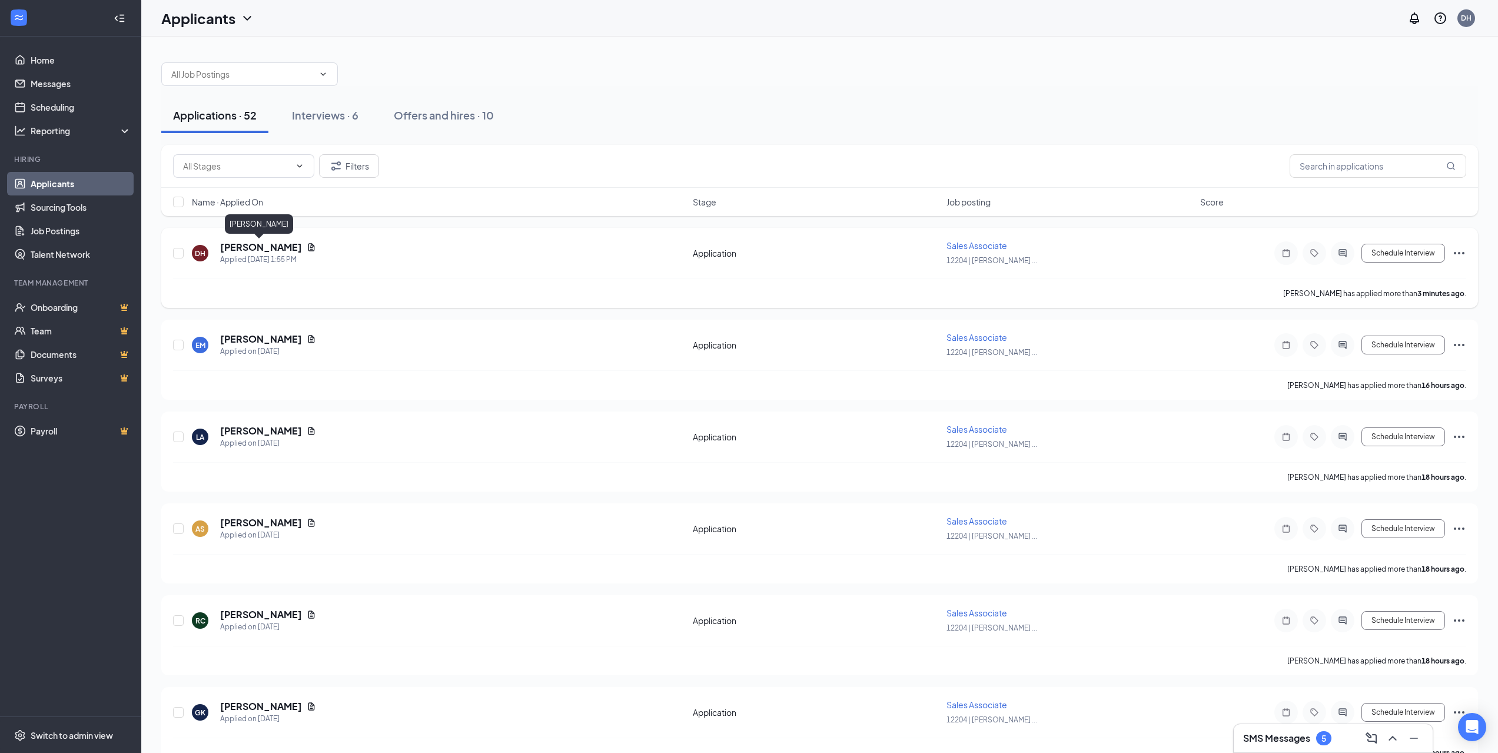
click at [268, 248] on h5 "[PERSON_NAME]" at bounding box center [261, 247] width 82 height 13
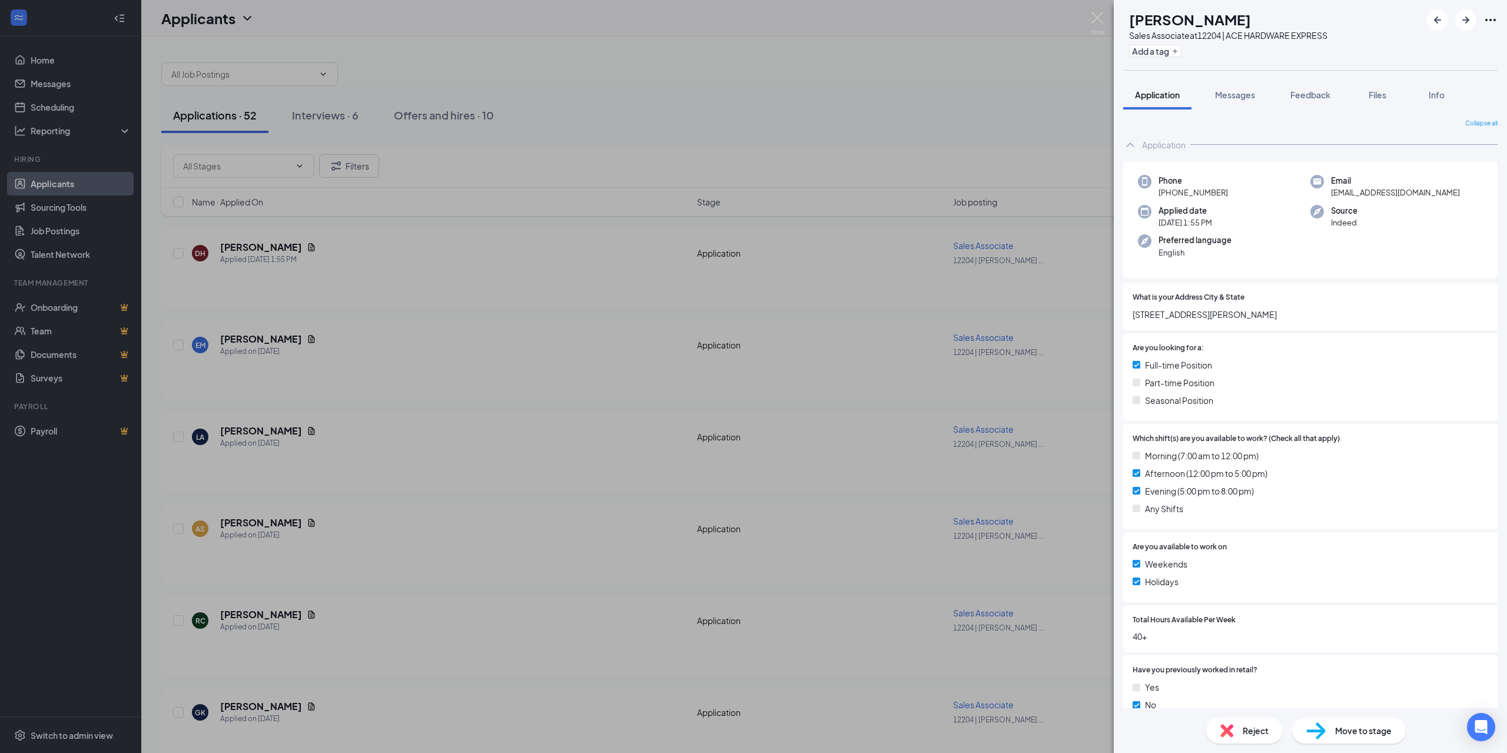
click at [1244, 732] on span "Reject" at bounding box center [1256, 730] width 26 height 13
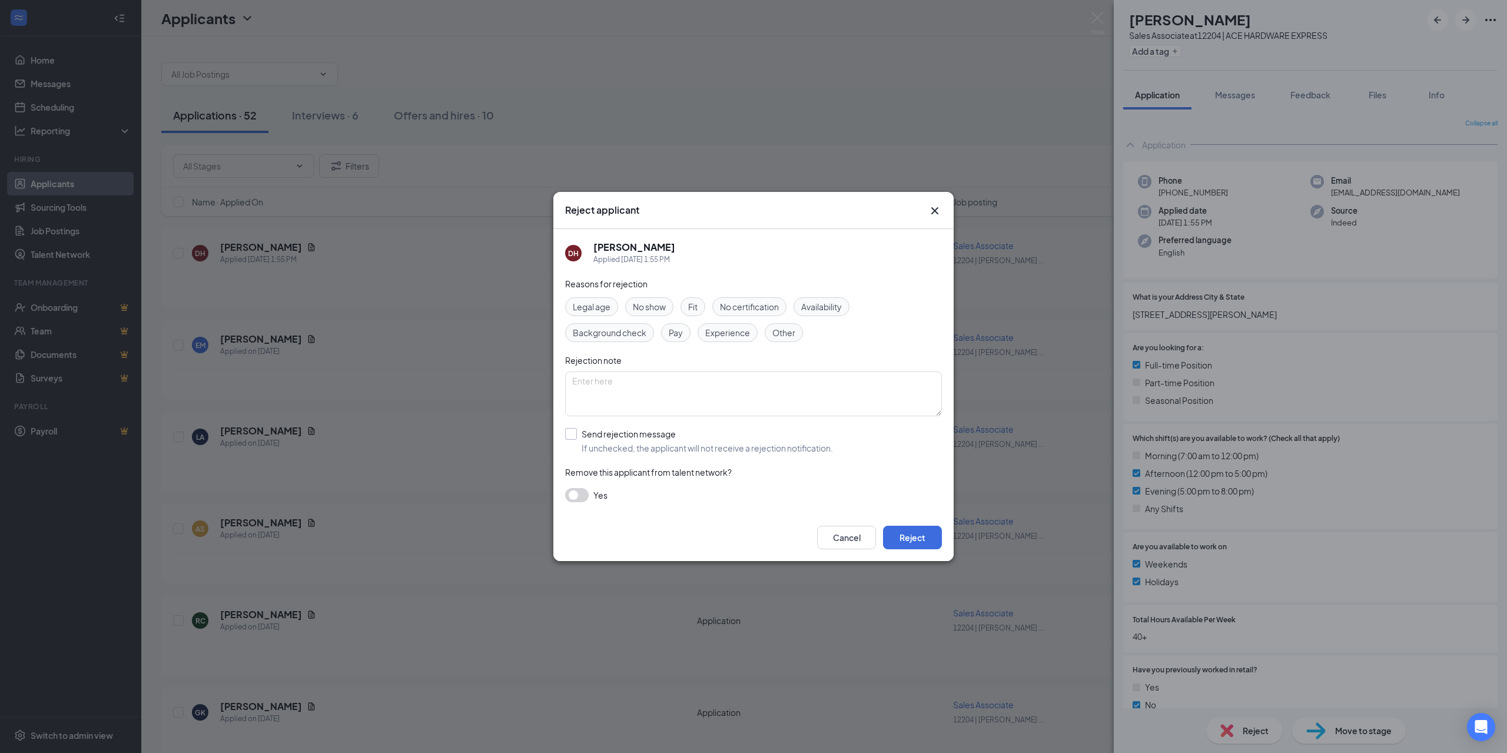
click at [569, 434] on input "Send rejection message If unchecked, the applicant will not receive a rejection…" at bounding box center [699, 441] width 268 height 26
checkbox input "true"
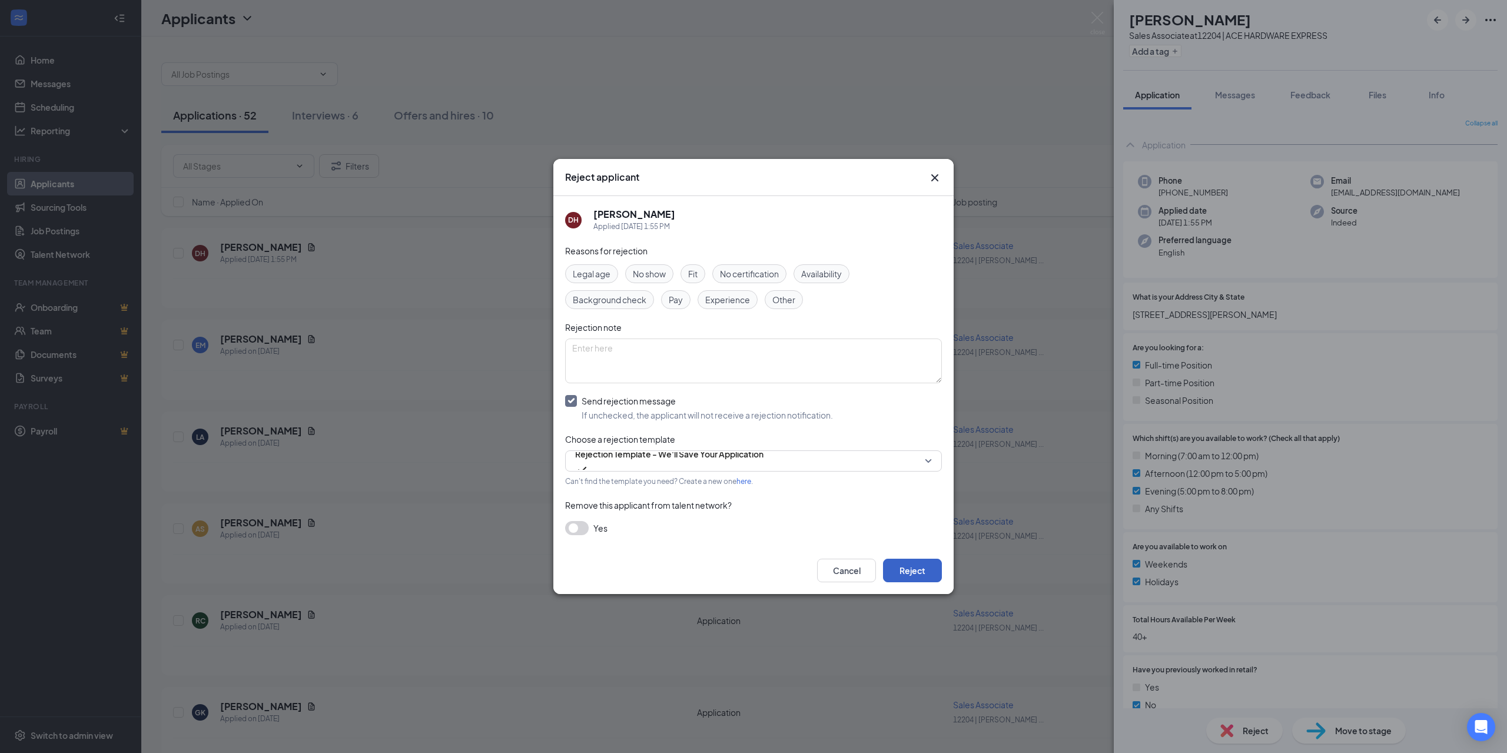
click at [912, 567] on button "Reject" at bounding box center [912, 571] width 59 height 24
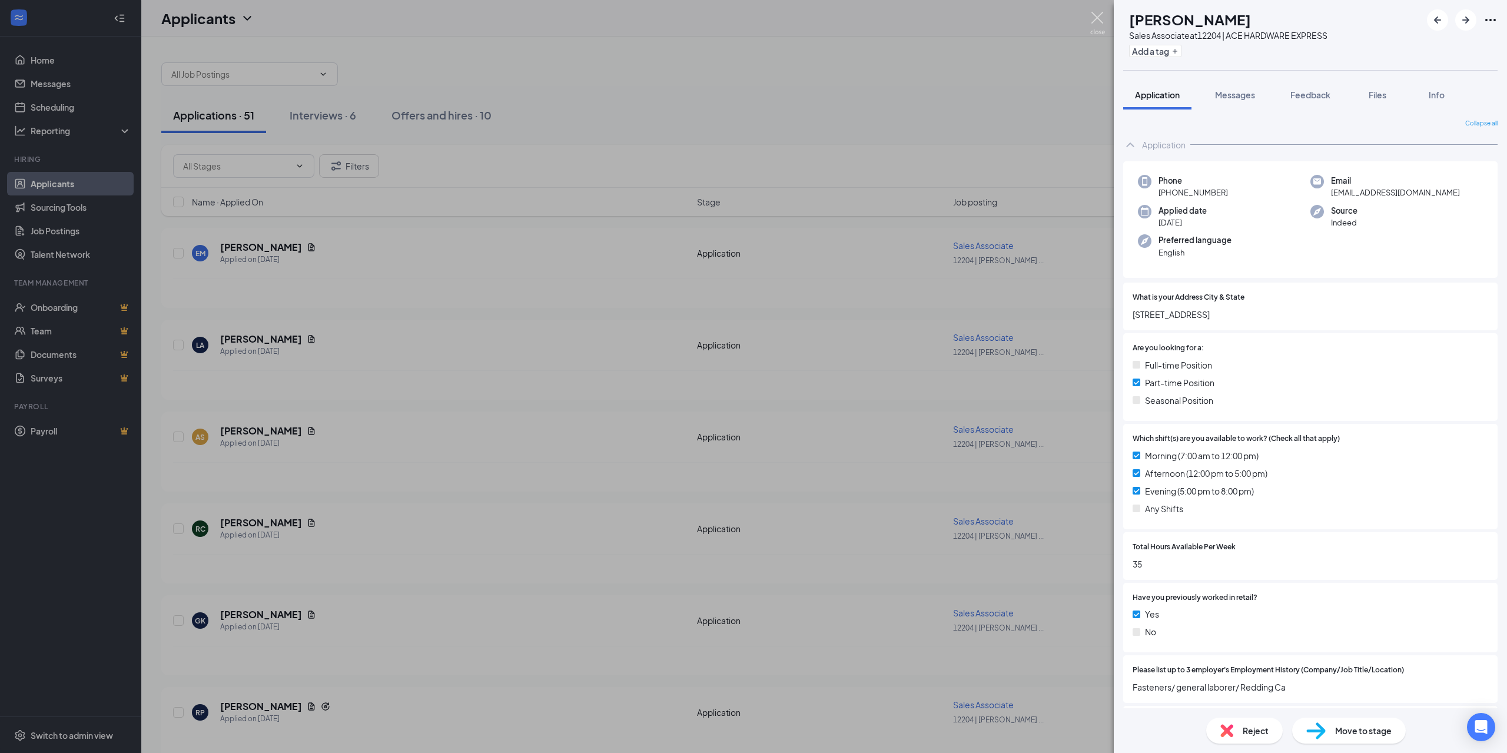
click at [1096, 13] on img at bounding box center [1097, 23] width 15 height 23
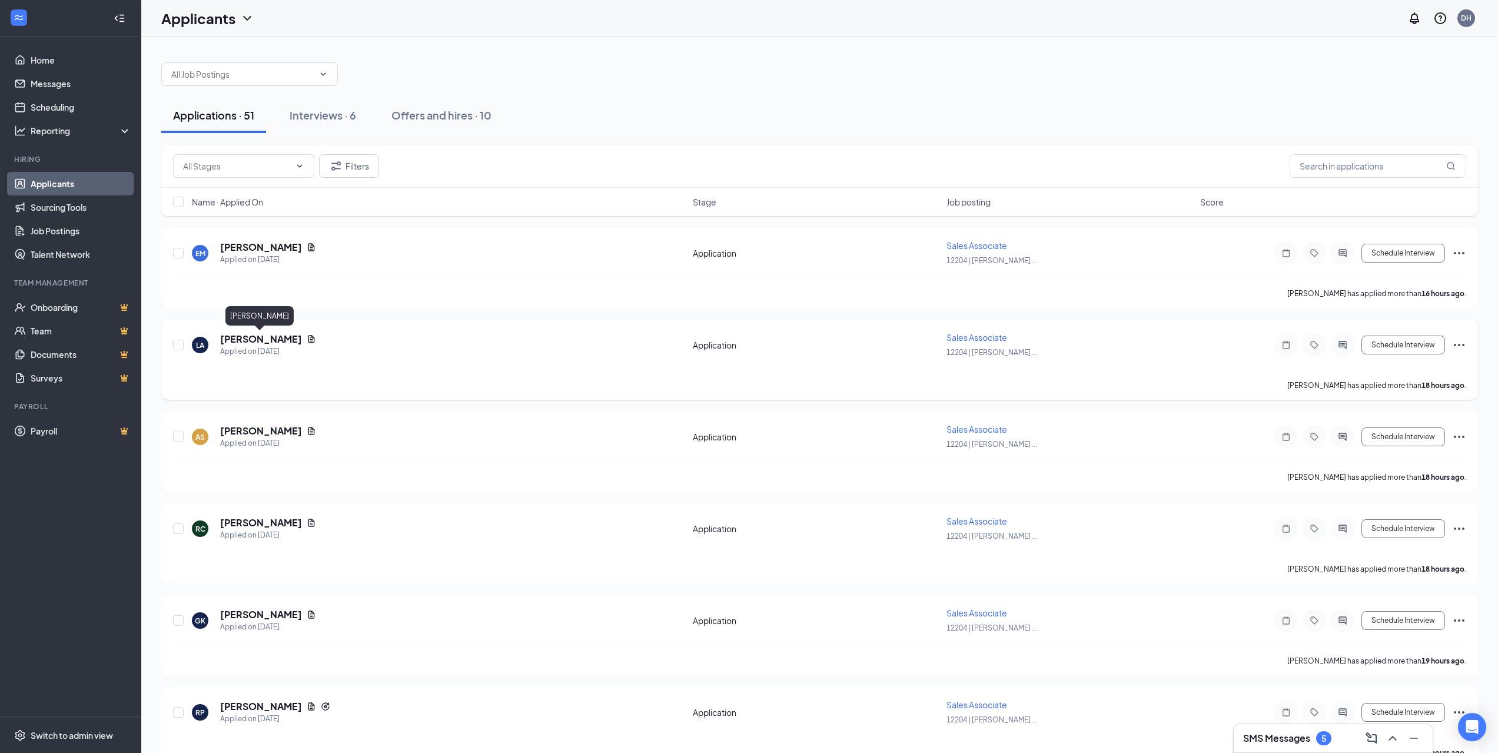
click at [258, 343] on h5 "[PERSON_NAME]" at bounding box center [261, 339] width 82 height 13
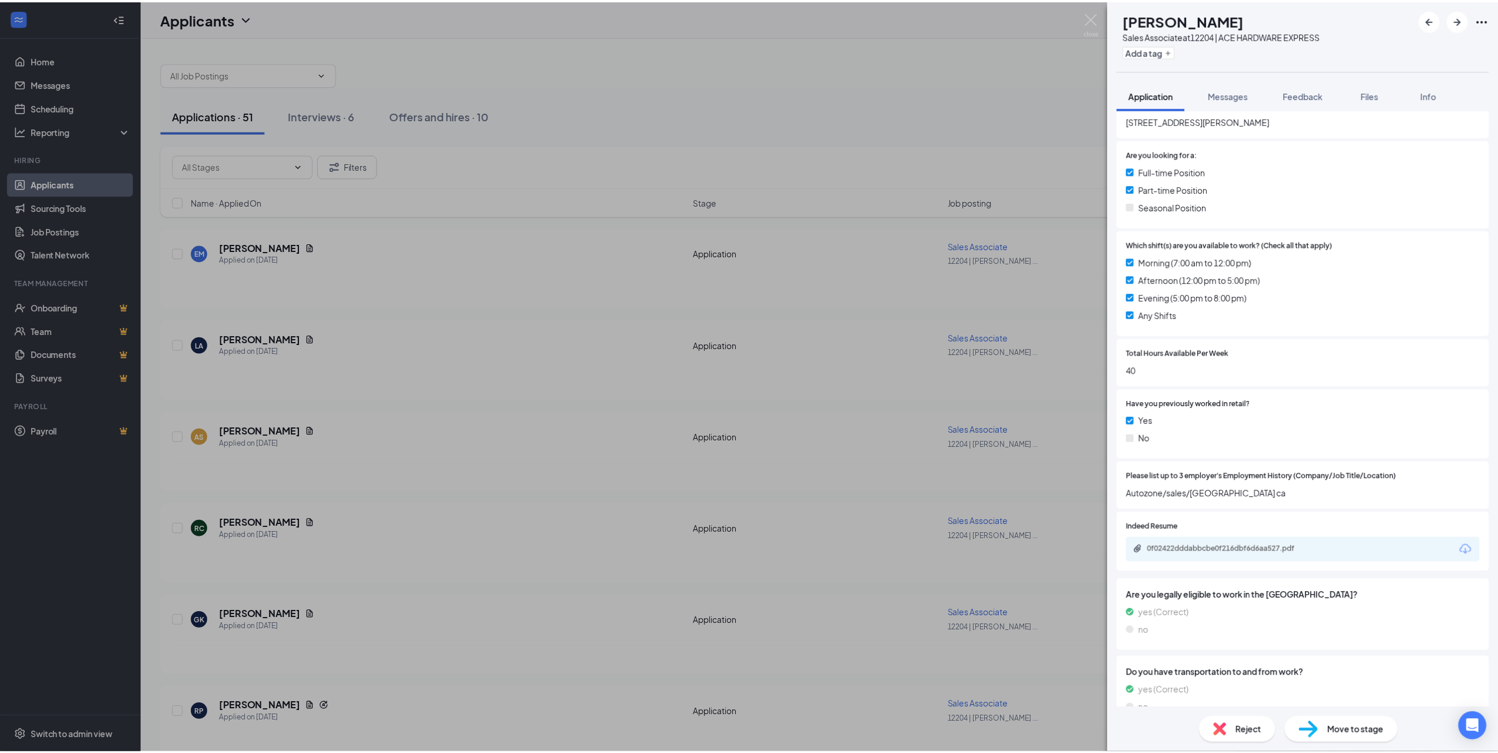
scroll to position [235, 0]
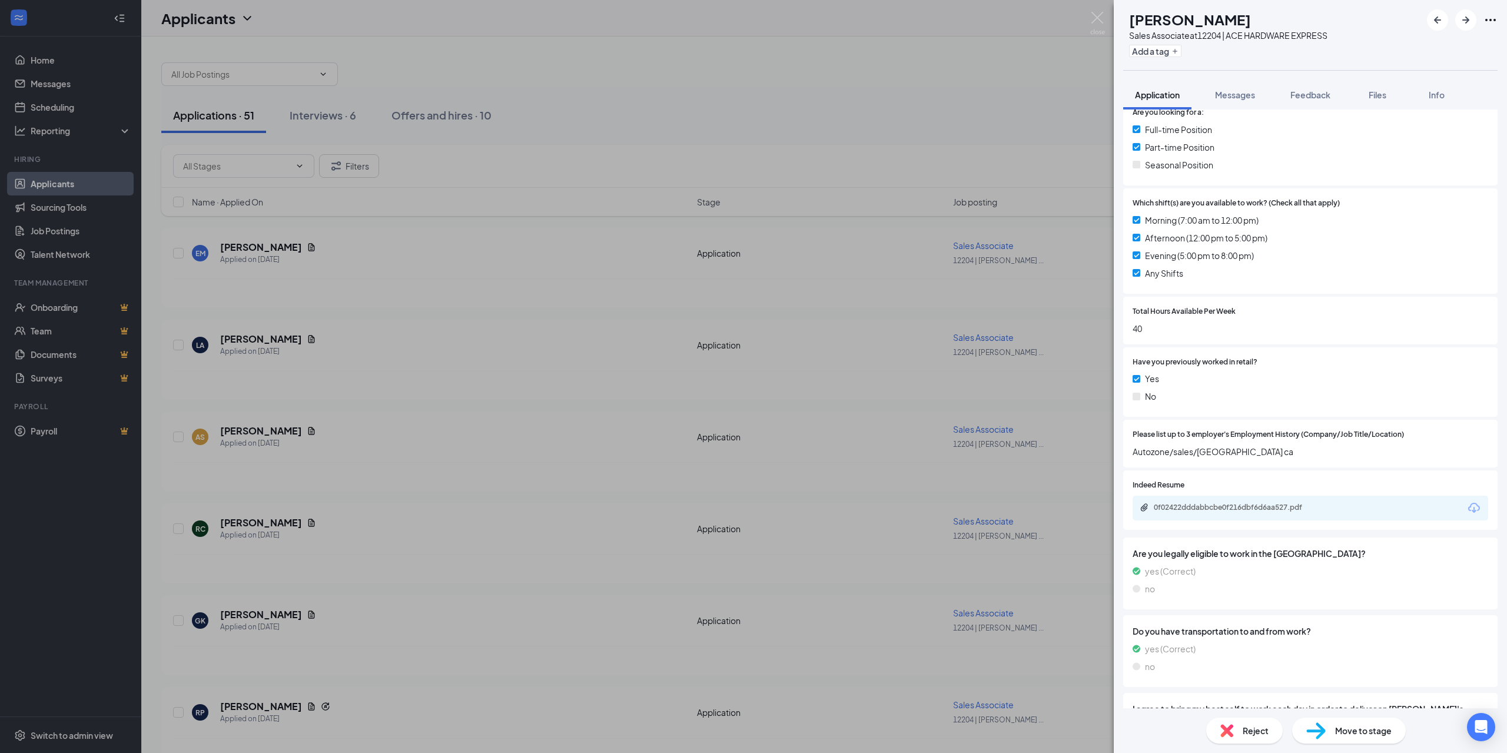
click at [1467, 510] on icon "Download" at bounding box center [1474, 508] width 14 height 14
click at [1100, 18] on img at bounding box center [1097, 23] width 15 height 23
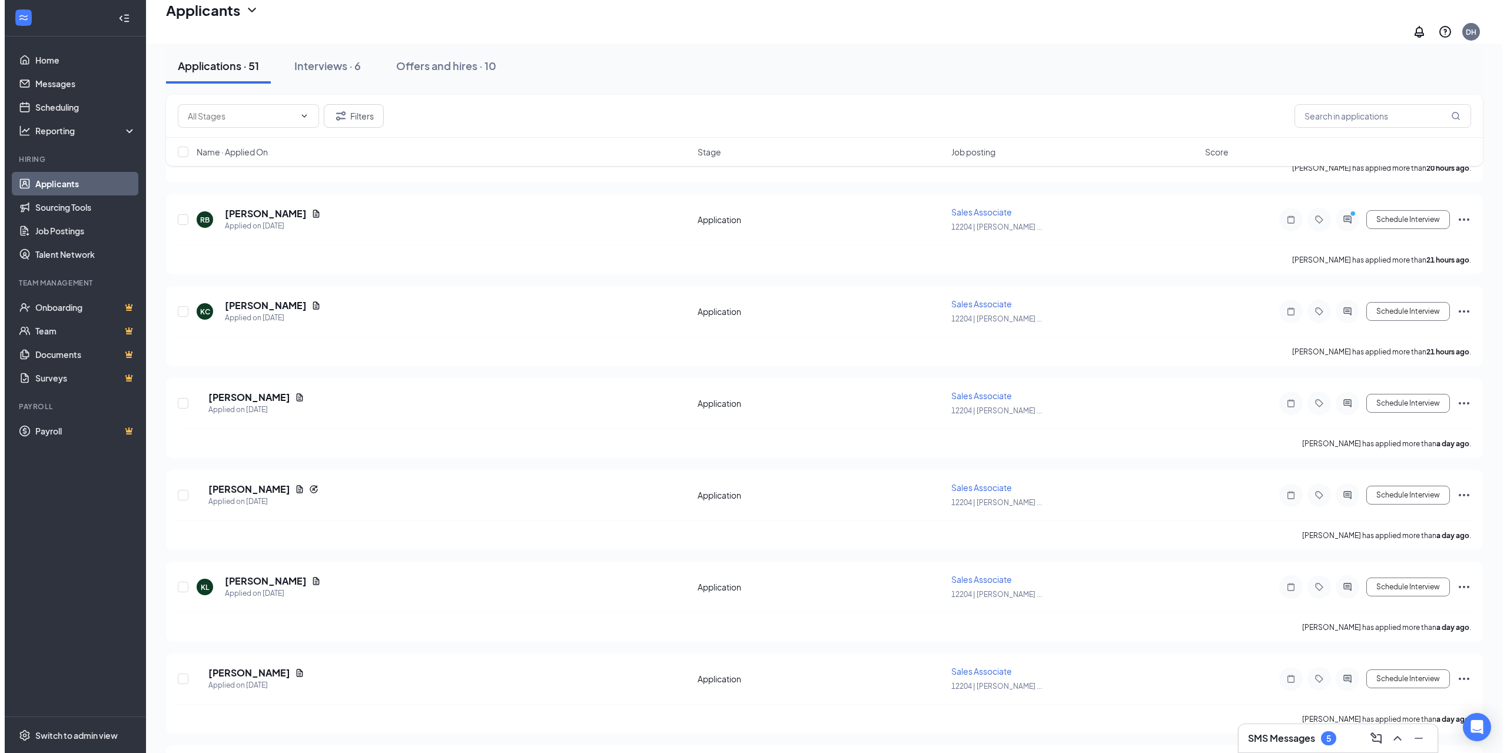
scroll to position [824, 0]
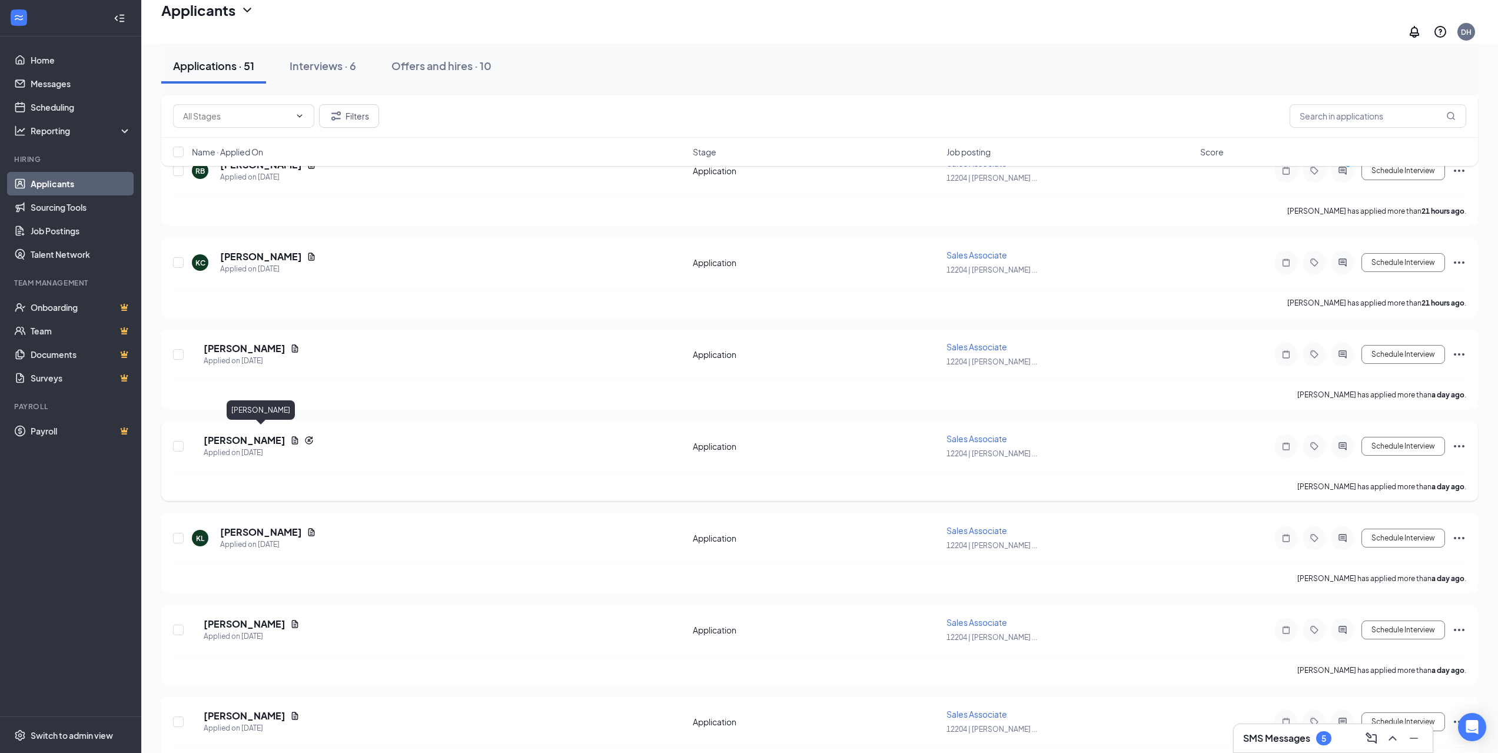
click at [267, 434] on h5 "[PERSON_NAME]" at bounding box center [245, 440] width 82 height 13
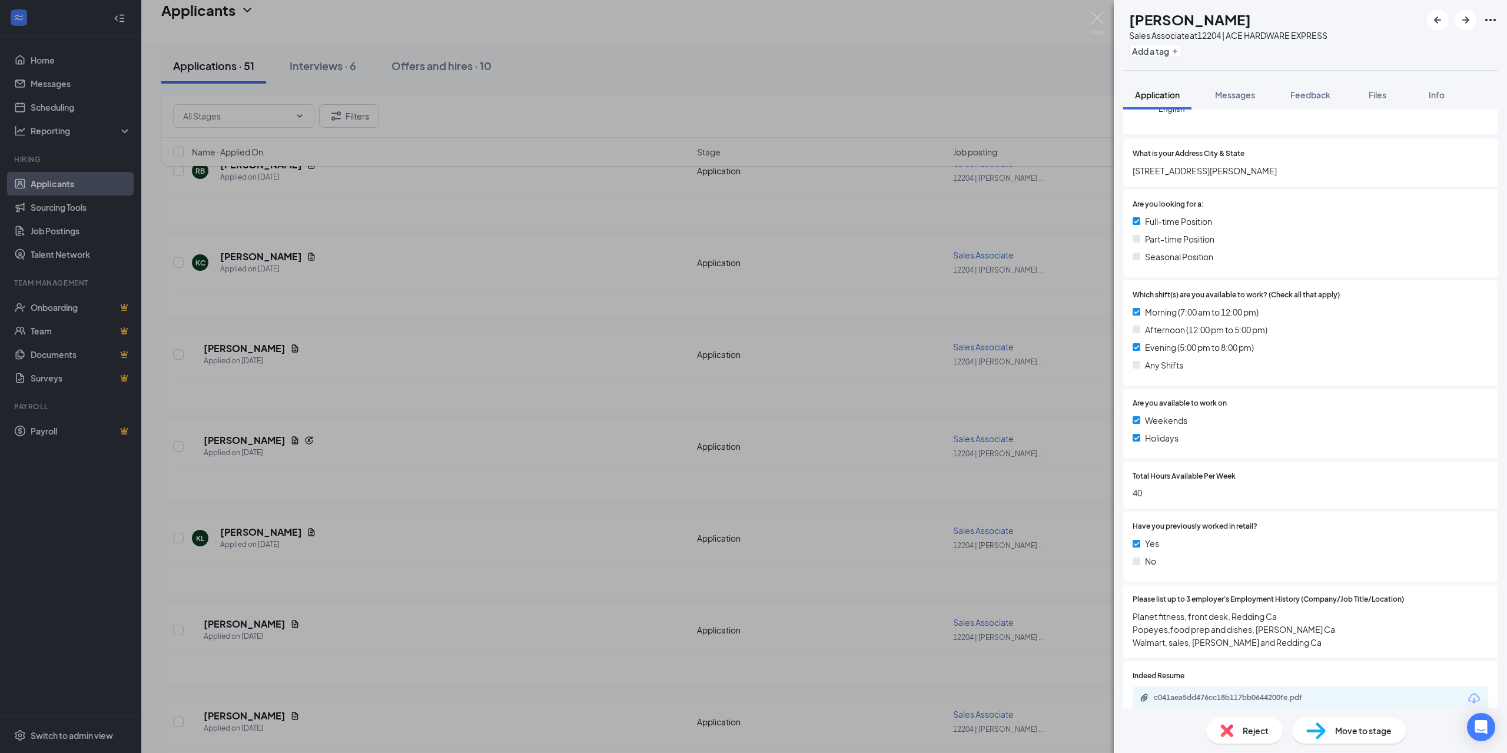
scroll to position [294, 0]
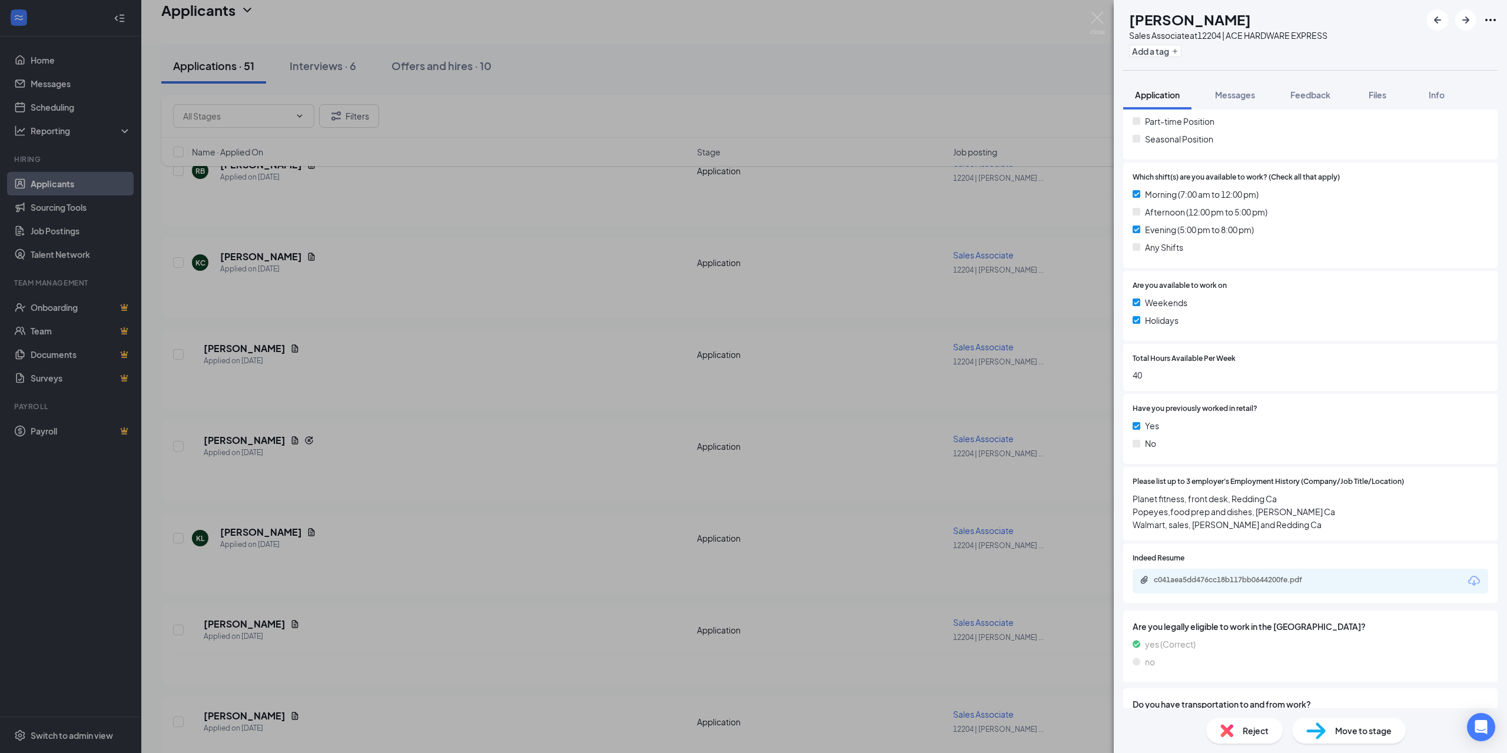
click at [1261, 733] on span "Reject" at bounding box center [1256, 730] width 26 height 13
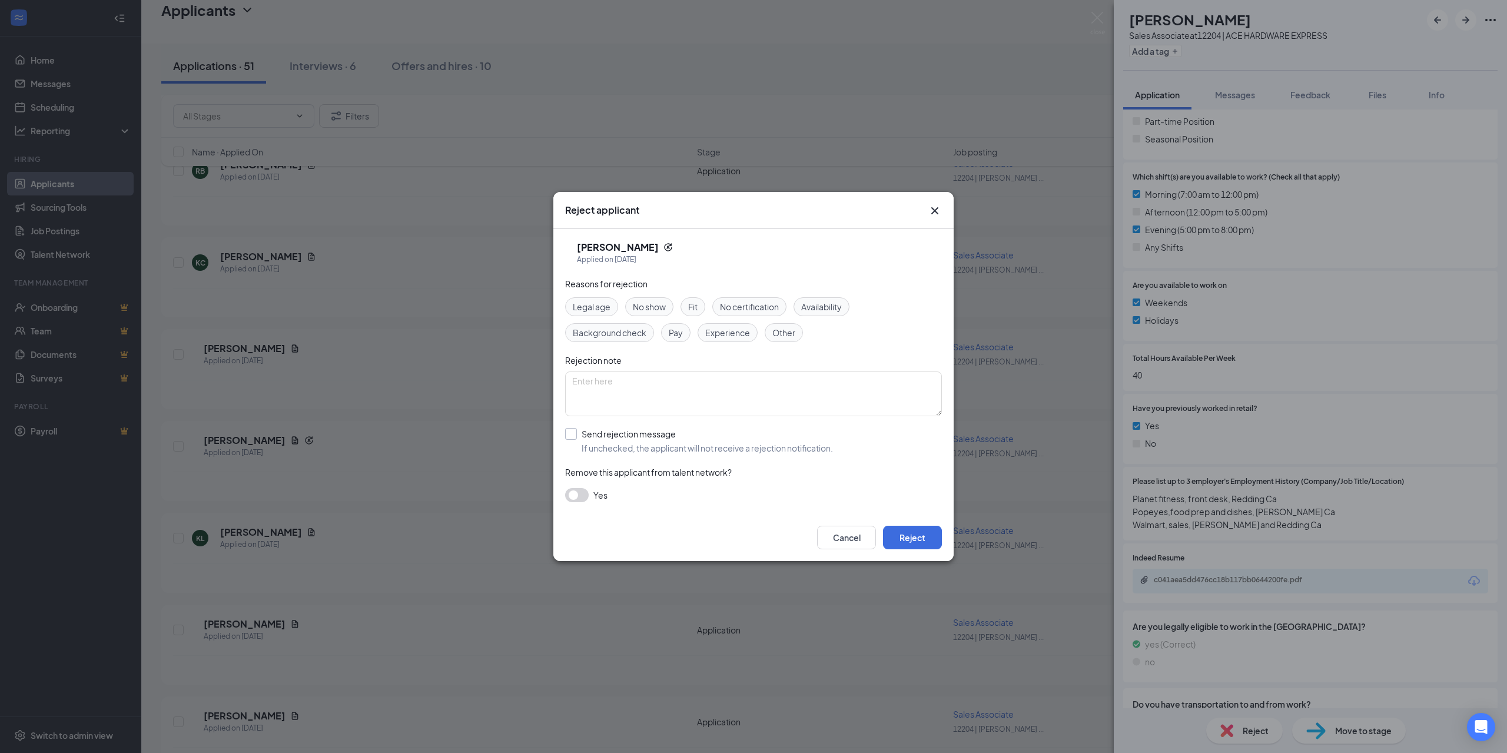
click at [573, 435] on input "Send rejection message If unchecked, the applicant will not receive a rejection…" at bounding box center [699, 441] width 268 height 26
checkbox input "true"
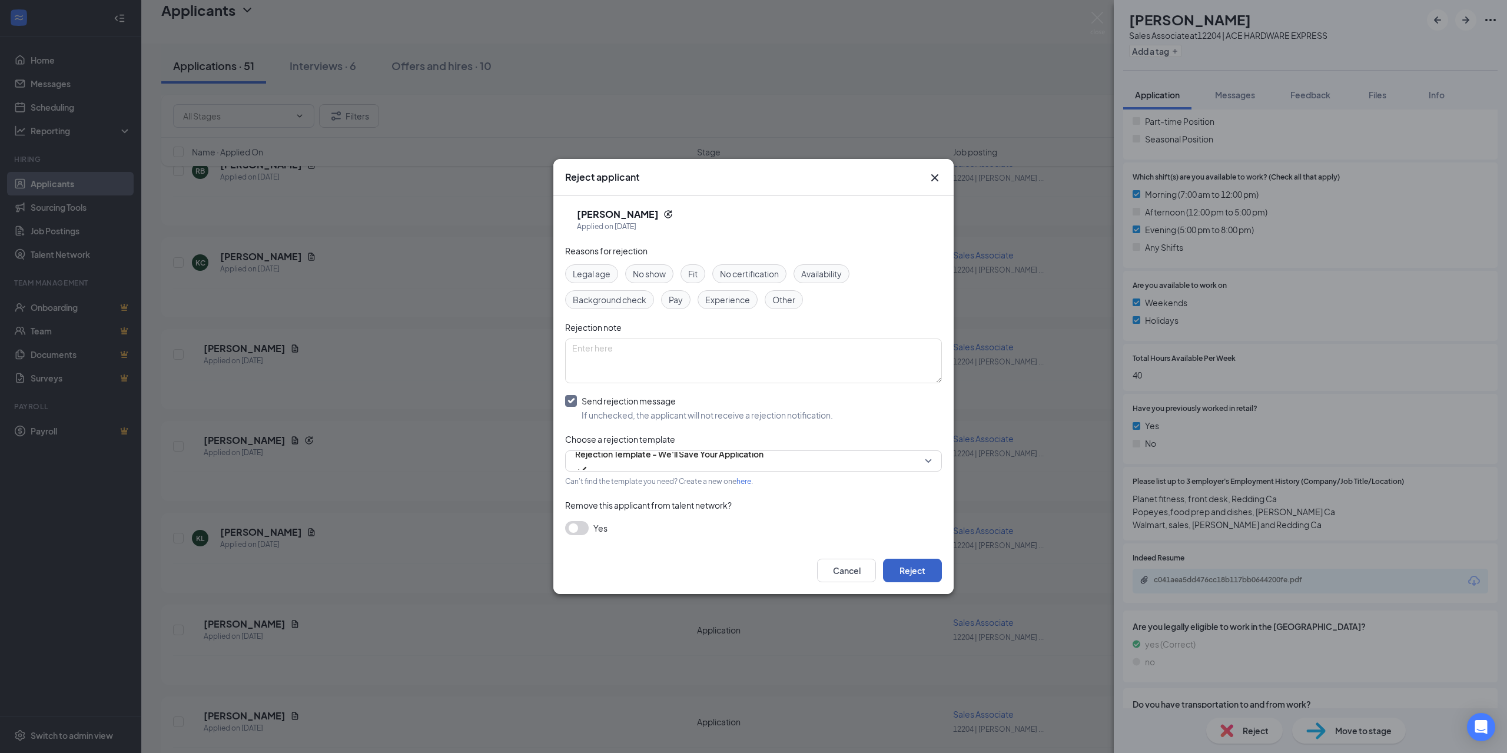
click at [915, 569] on button "Reject" at bounding box center [912, 571] width 59 height 24
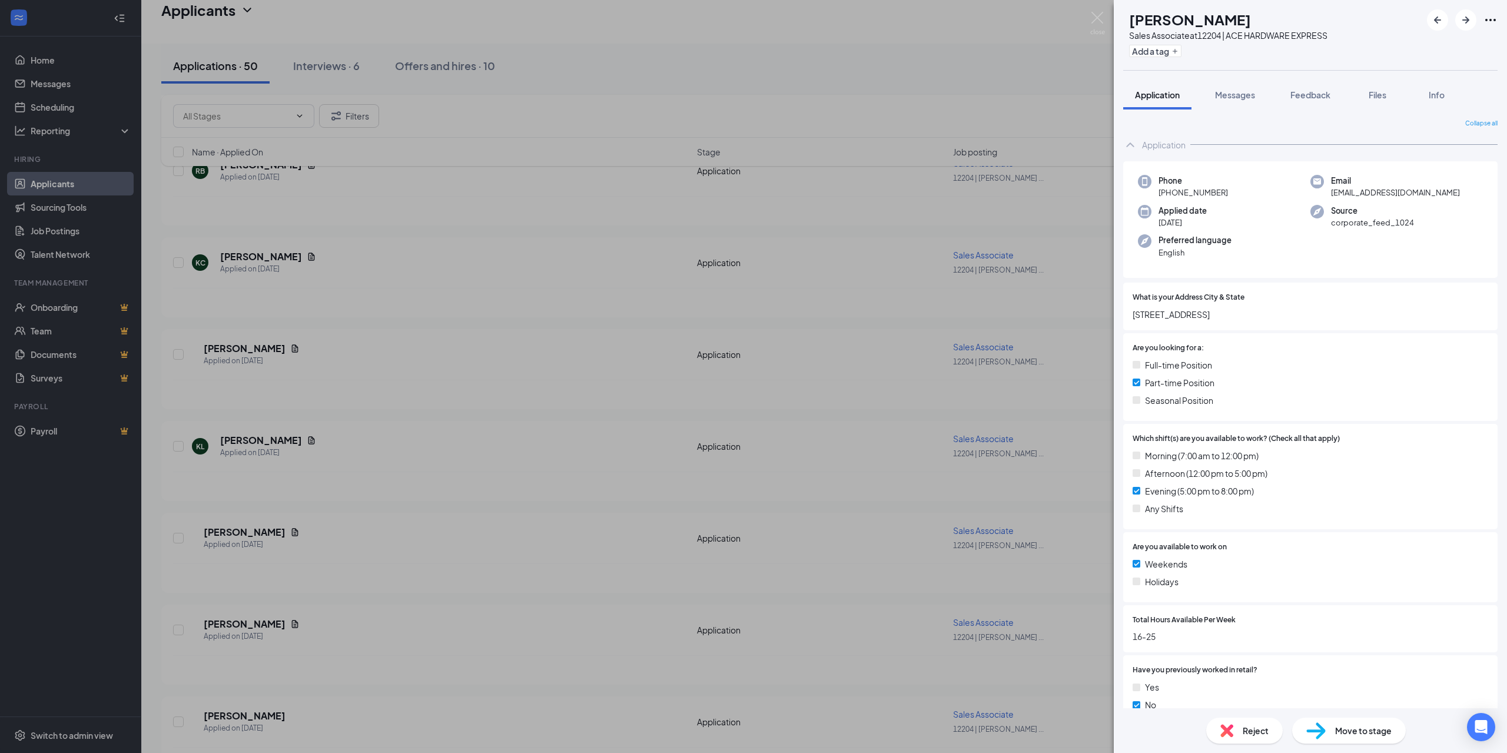
click at [1264, 729] on span "Reject" at bounding box center [1256, 730] width 26 height 13
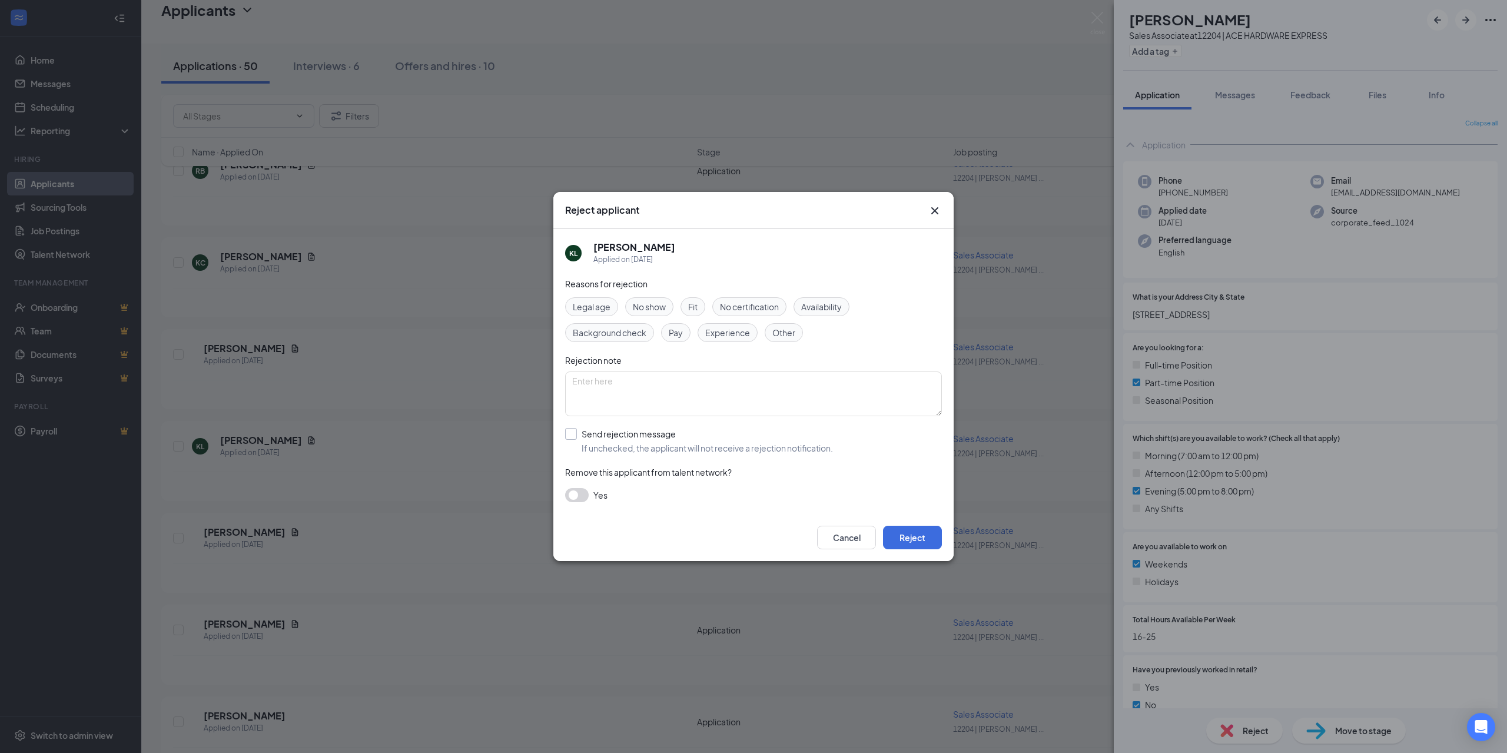
click at [573, 436] on input "Send rejection message If unchecked, the applicant will not receive a rejection…" at bounding box center [699, 441] width 268 height 26
checkbox input "true"
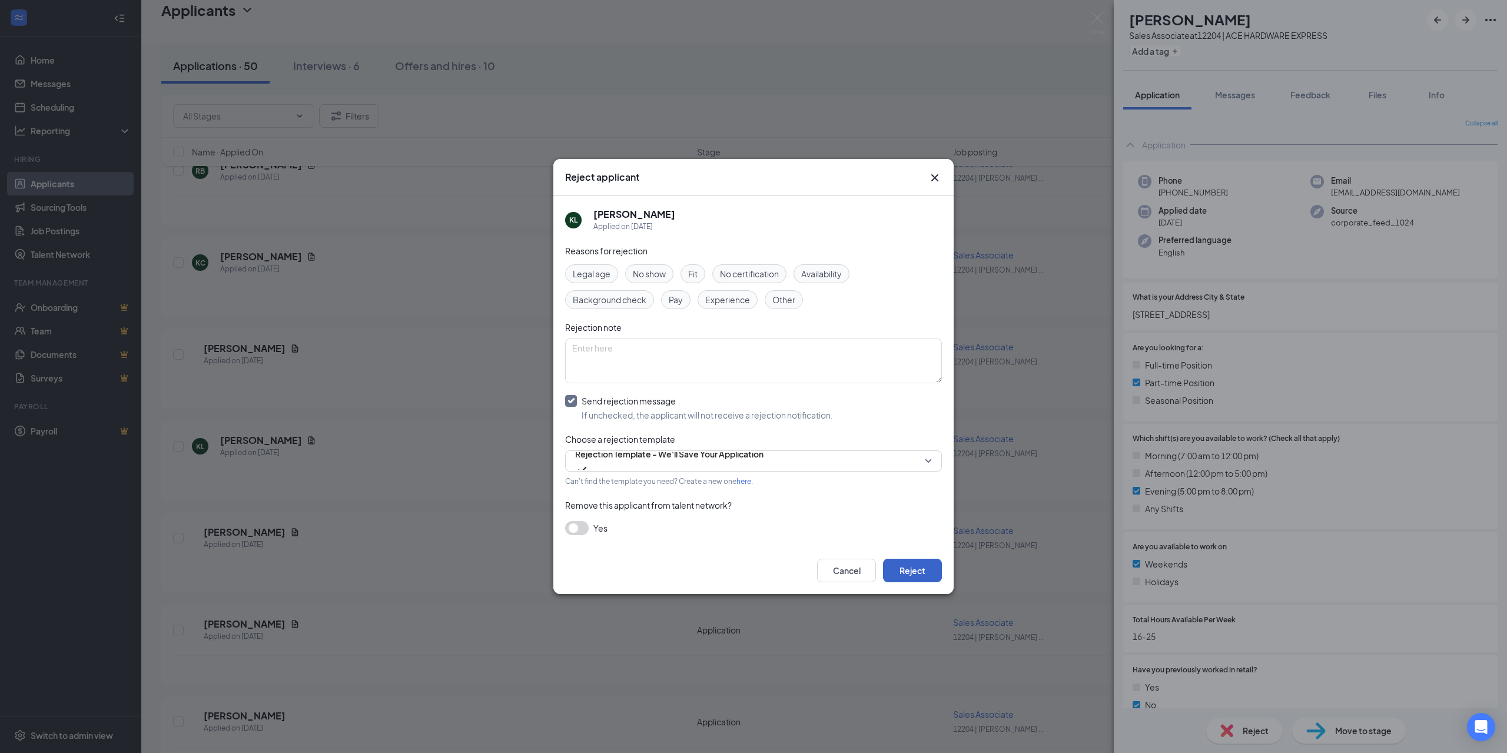
click at [922, 569] on button "Reject" at bounding box center [912, 571] width 59 height 24
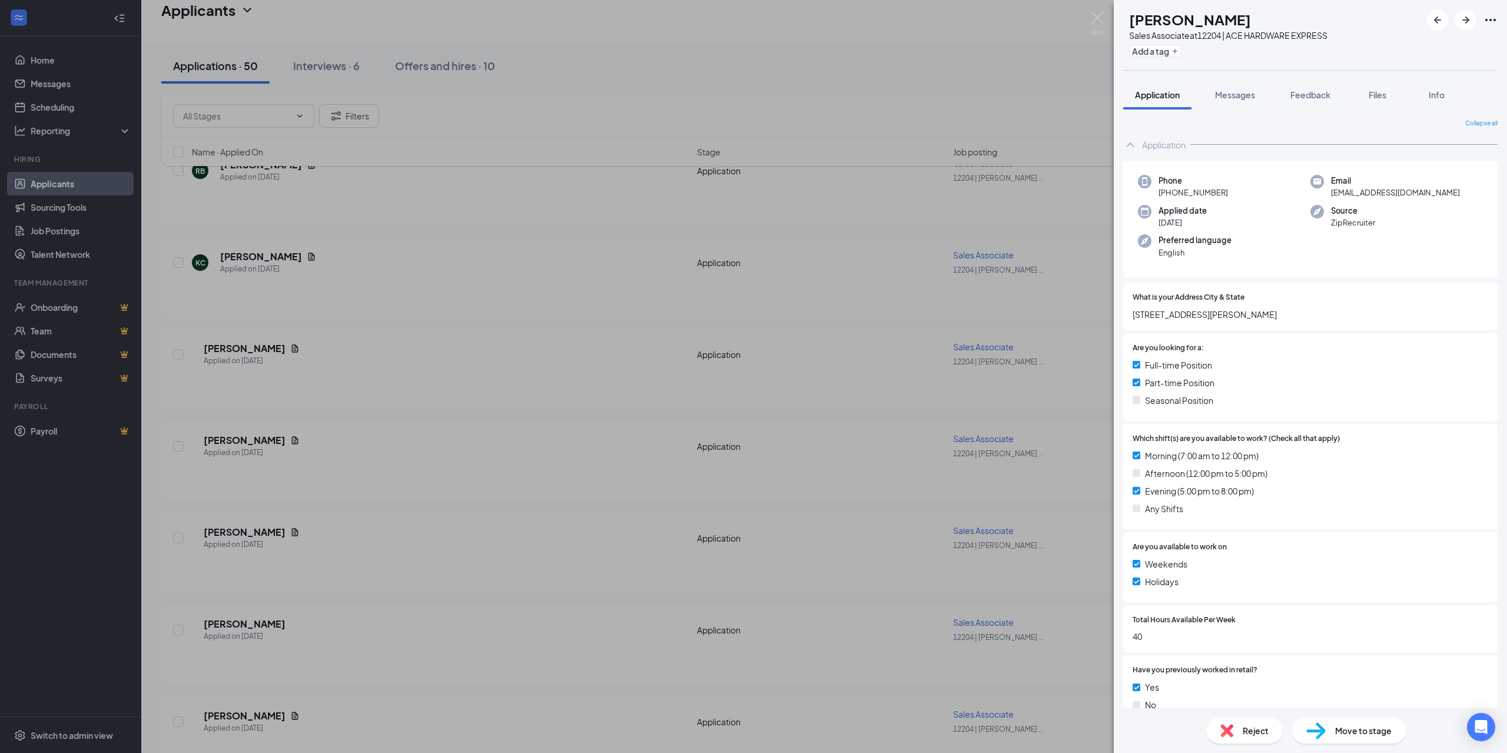
click at [1260, 731] on span "Reject" at bounding box center [1256, 730] width 26 height 13
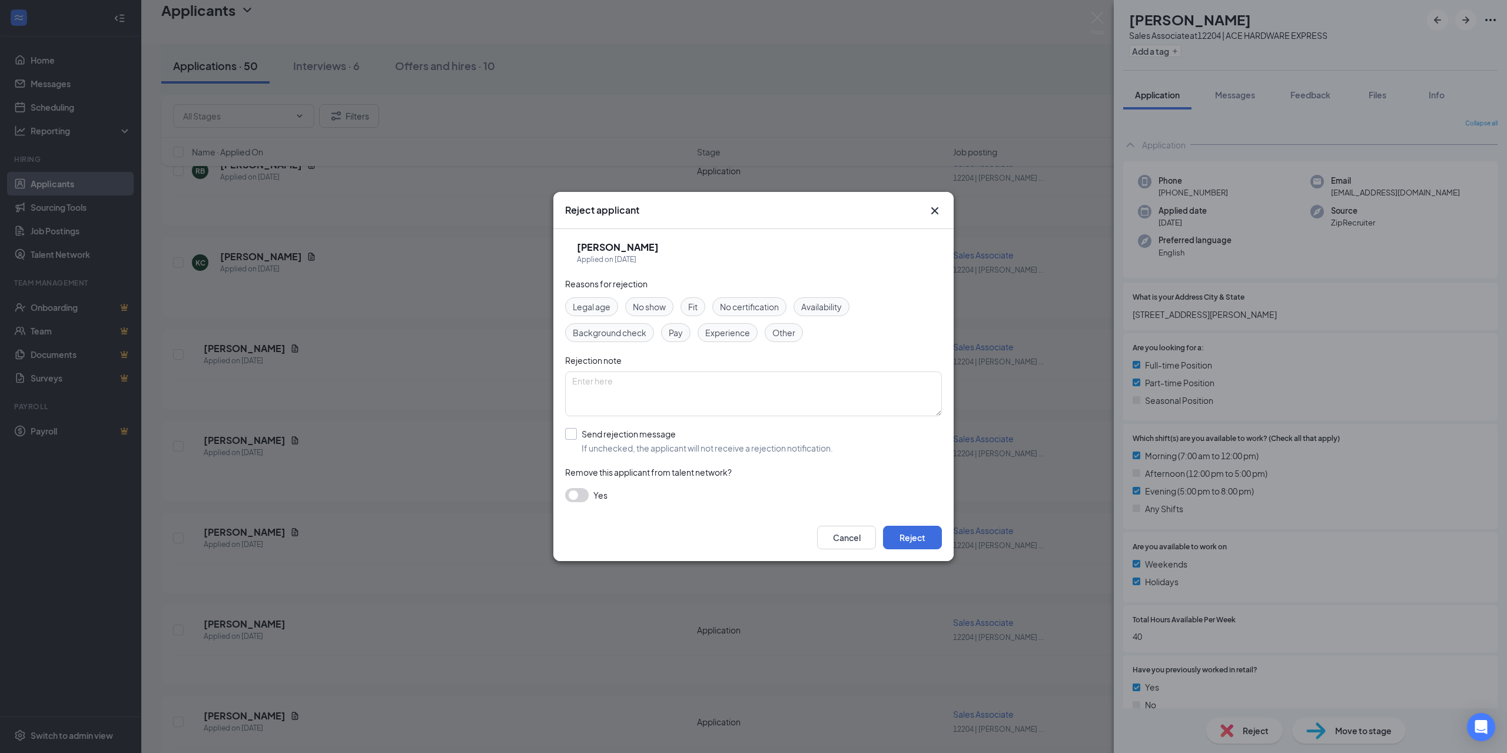
click at [572, 434] on input "Send rejection message If unchecked, the applicant will not receive a rejection…" at bounding box center [699, 441] width 268 height 26
checkbox input "true"
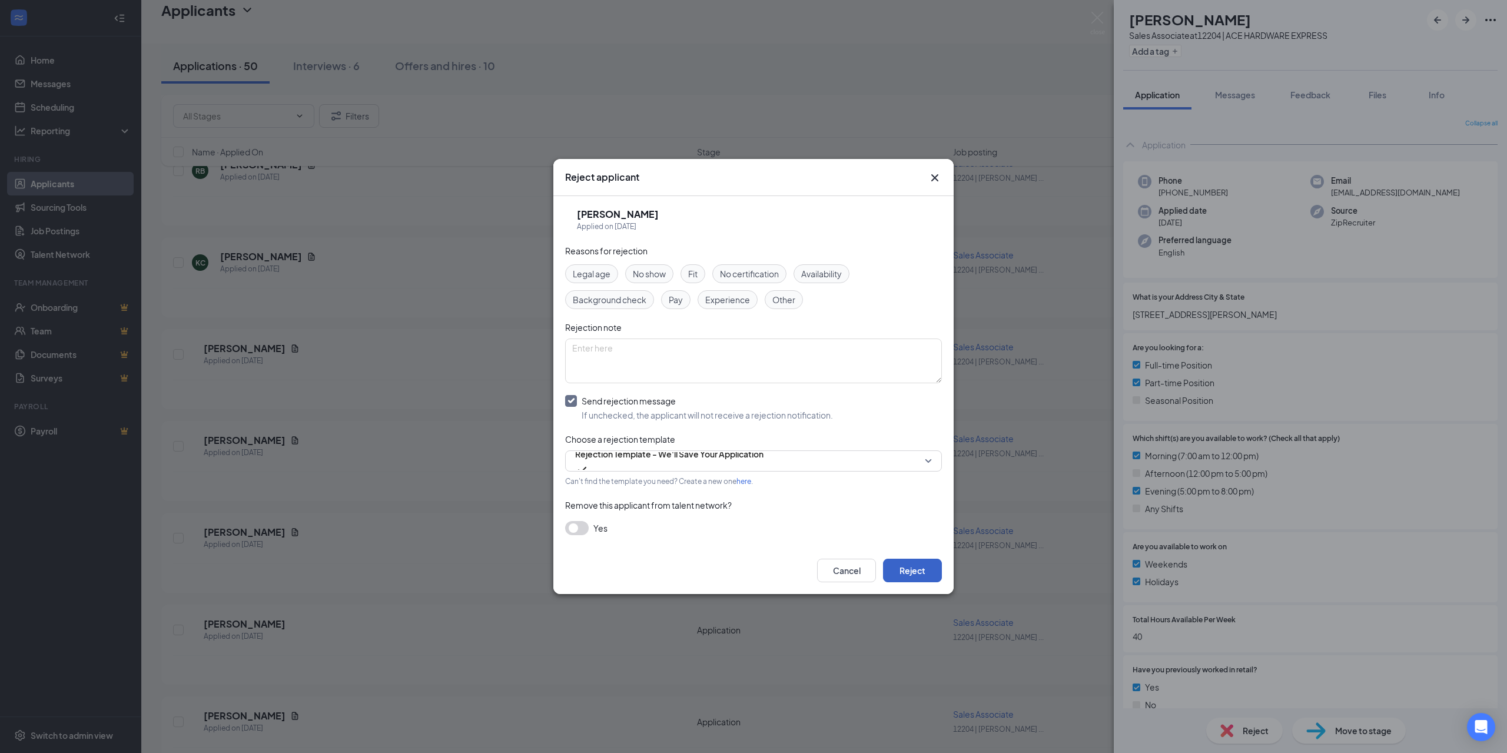
click at [897, 567] on button "Reject" at bounding box center [912, 571] width 59 height 24
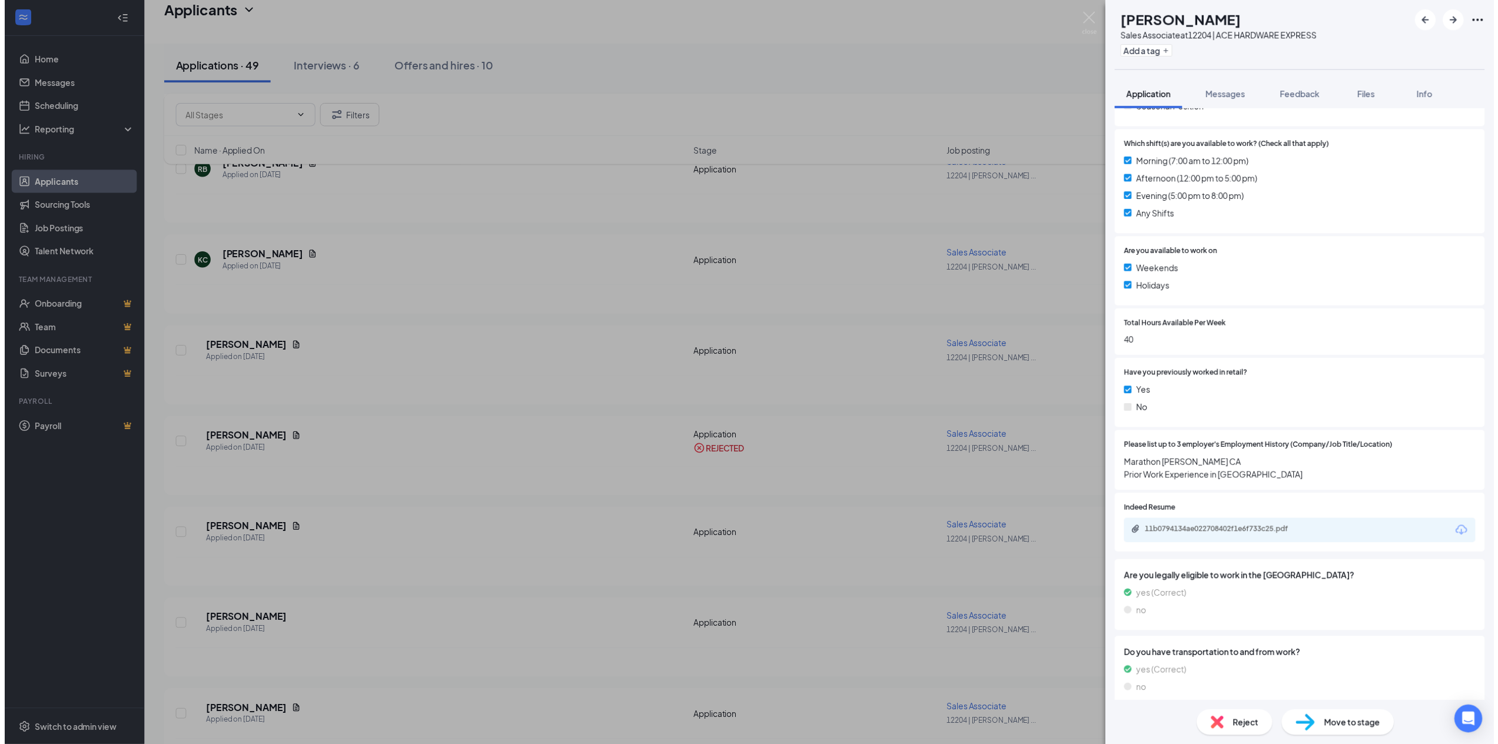
scroll to position [294, 0]
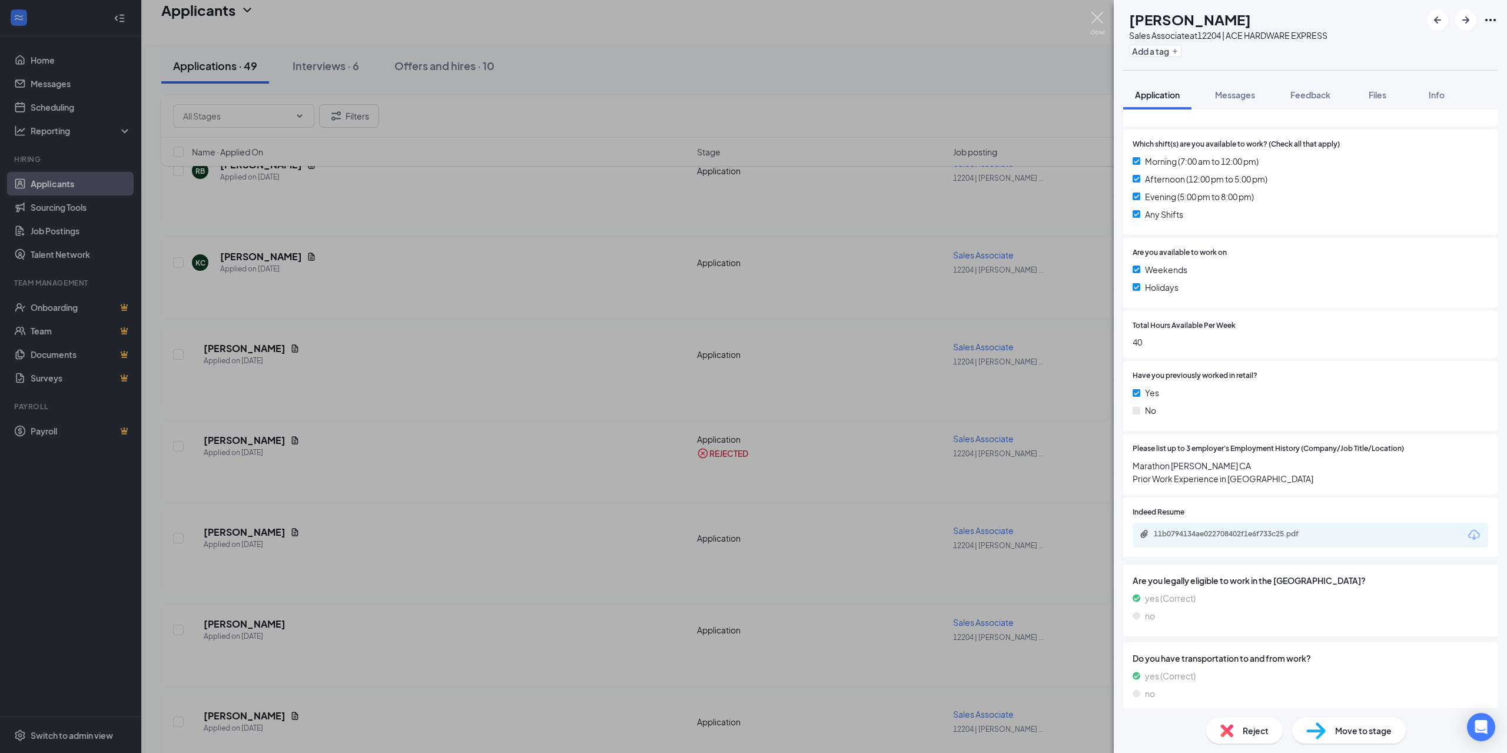
click at [1097, 16] on img at bounding box center [1097, 23] width 15 height 23
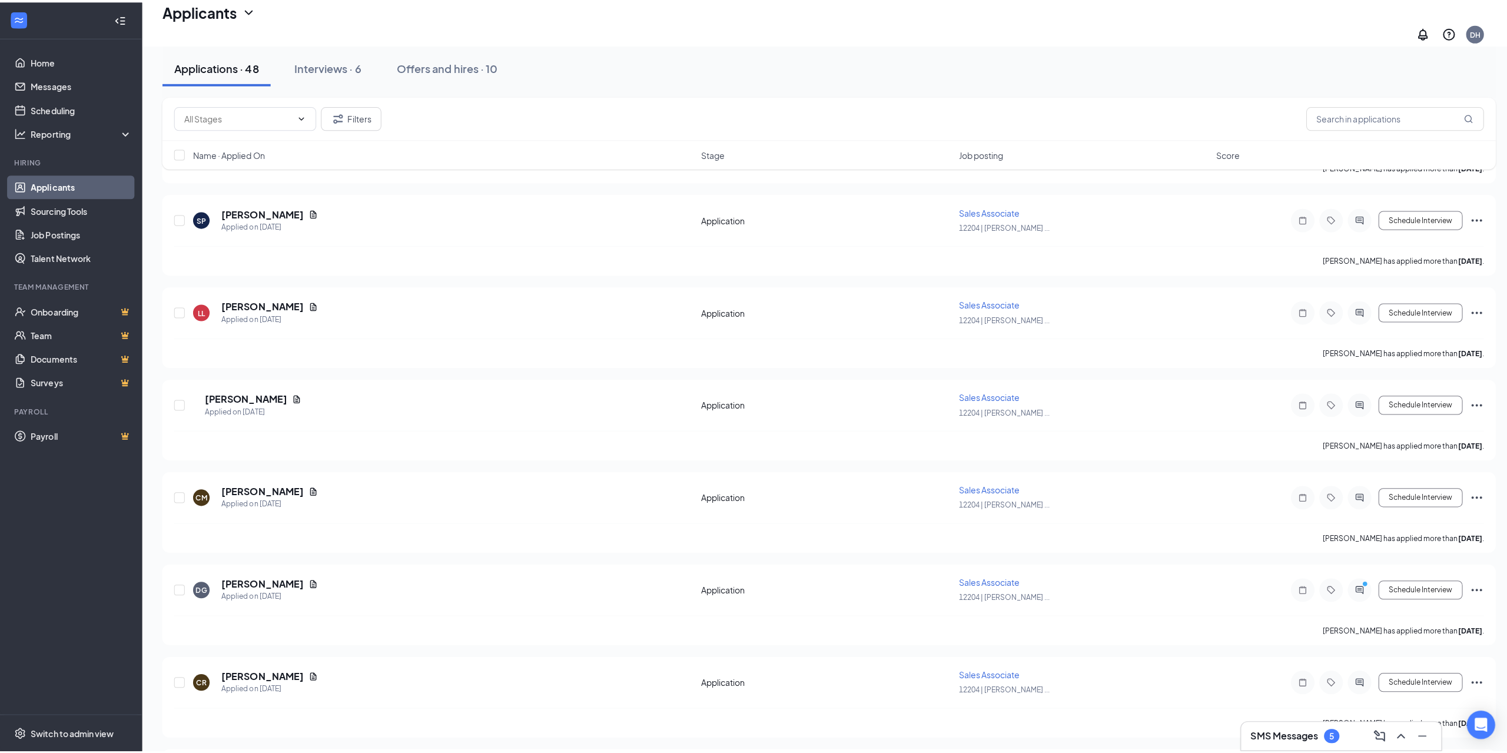
scroll to position [2355, 0]
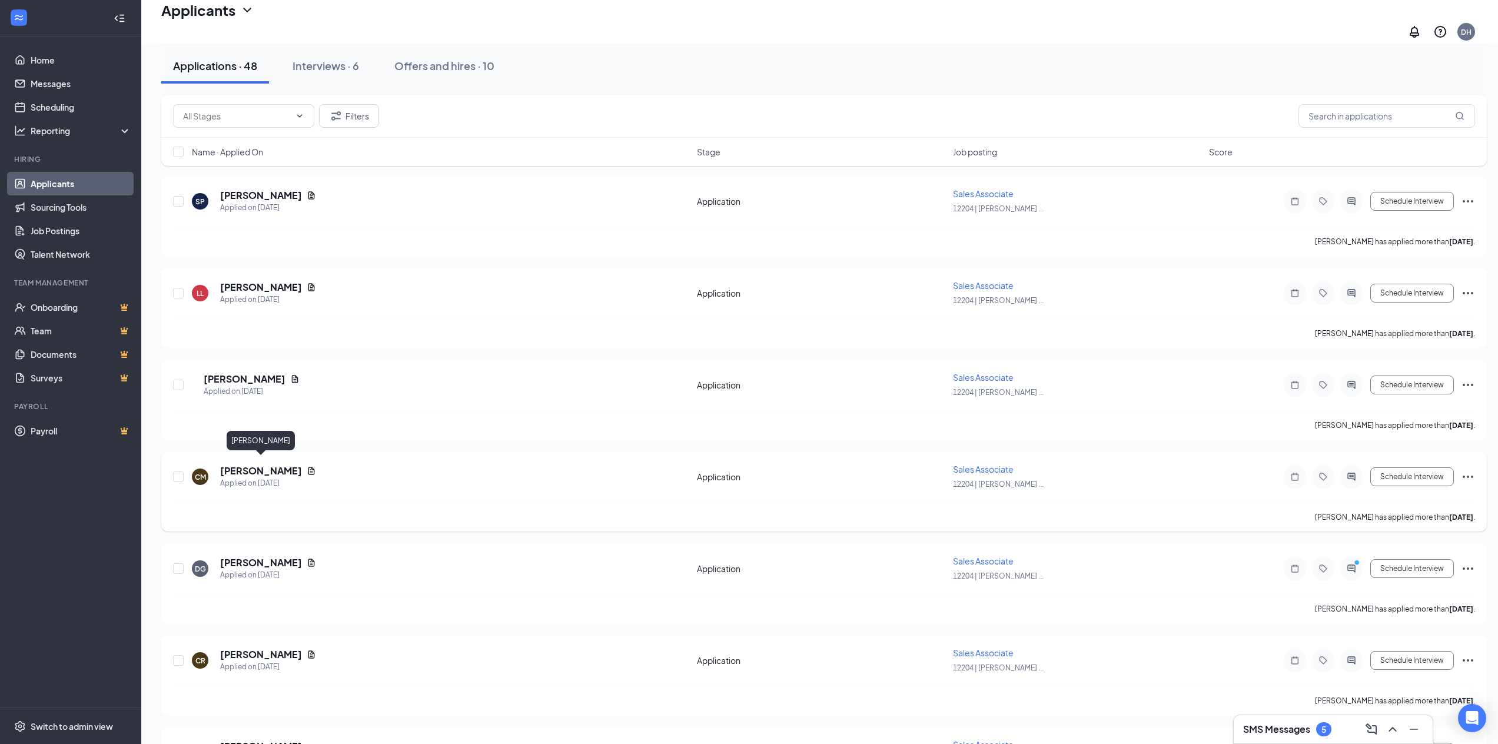
click at [263, 468] on h5 "[PERSON_NAME]" at bounding box center [261, 470] width 82 height 13
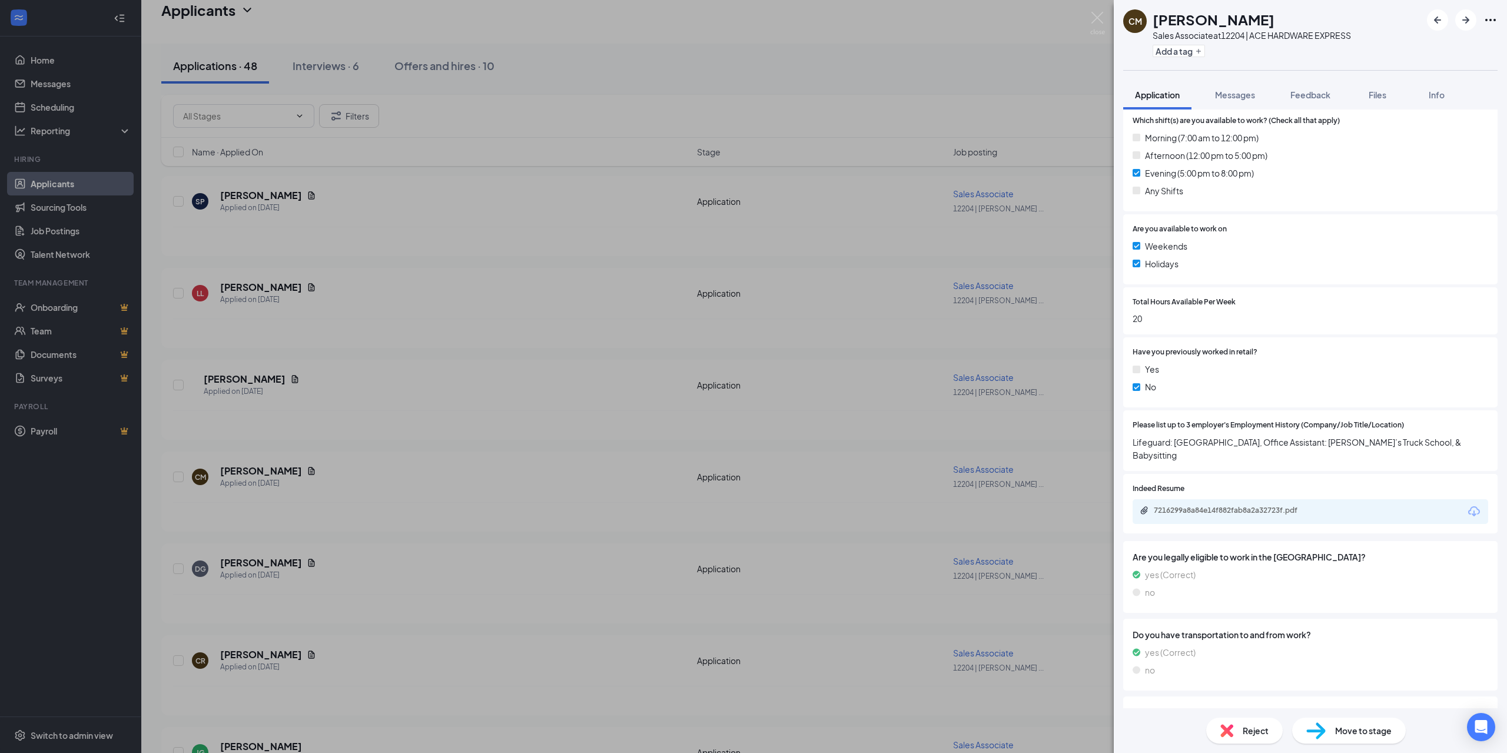
scroll to position [353, 0]
click at [1254, 732] on span "Reject" at bounding box center [1256, 730] width 26 height 13
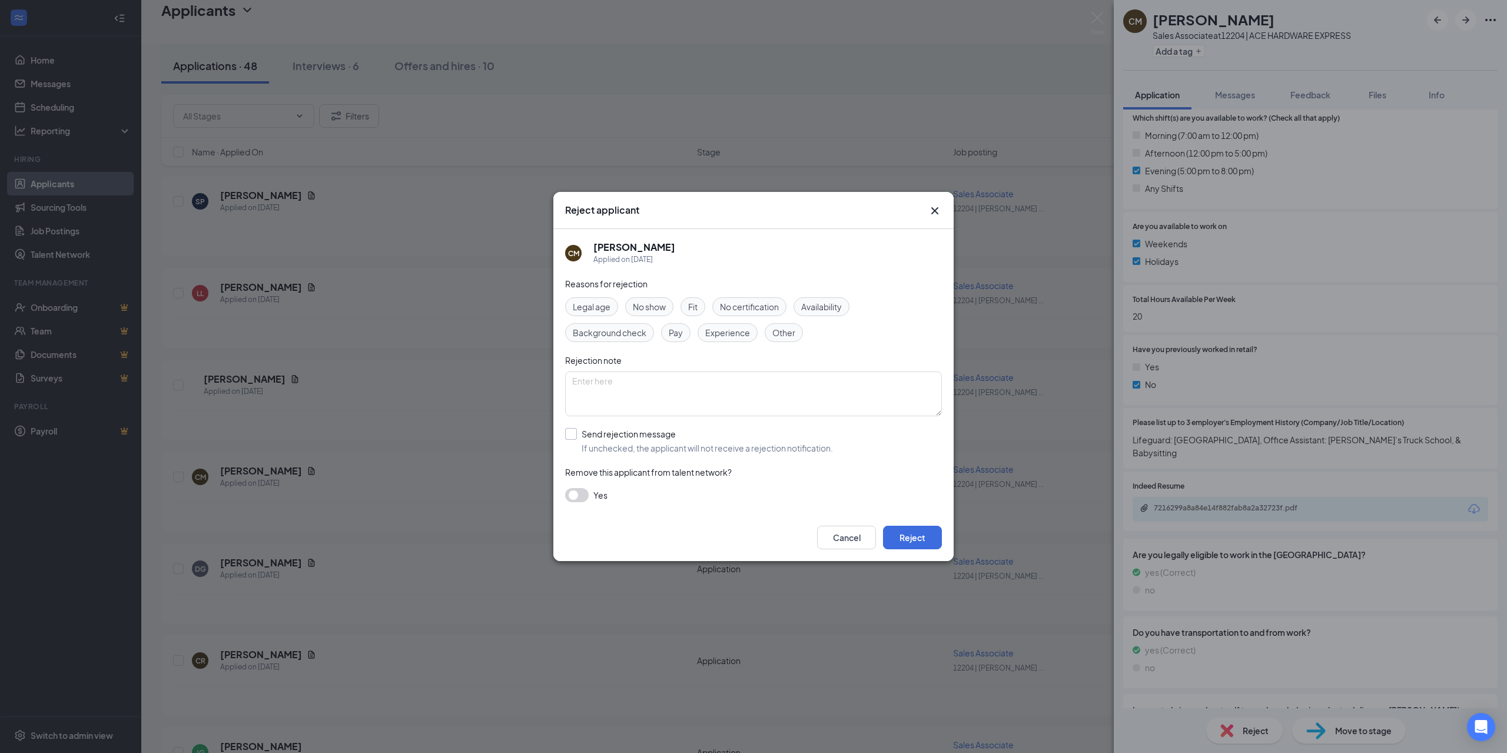
click at [572, 432] on input "Send rejection message If unchecked, the applicant will not receive a rejection…" at bounding box center [699, 441] width 268 height 26
checkbox input "true"
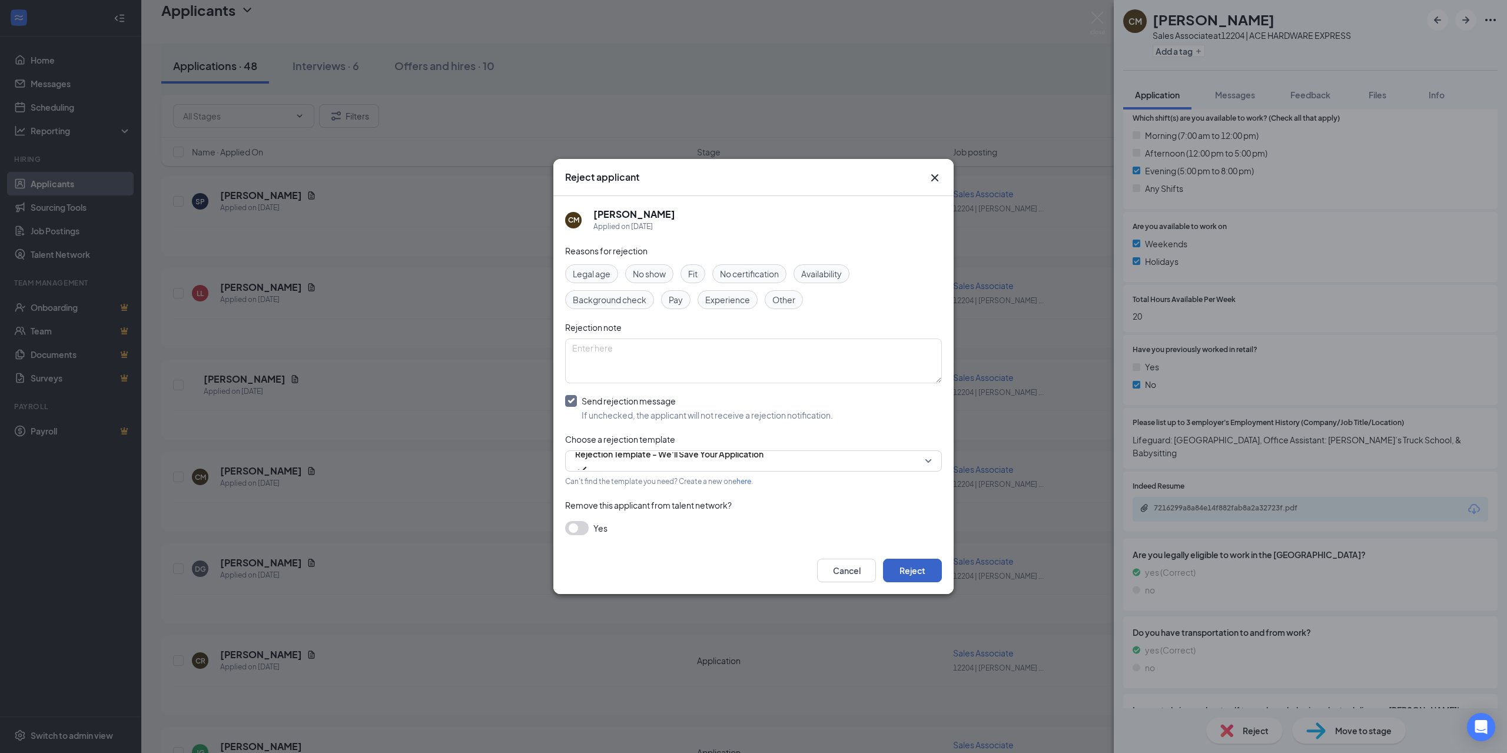
click at [924, 570] on button "Reject" at bounding box center [912, 571] width 59 height 24
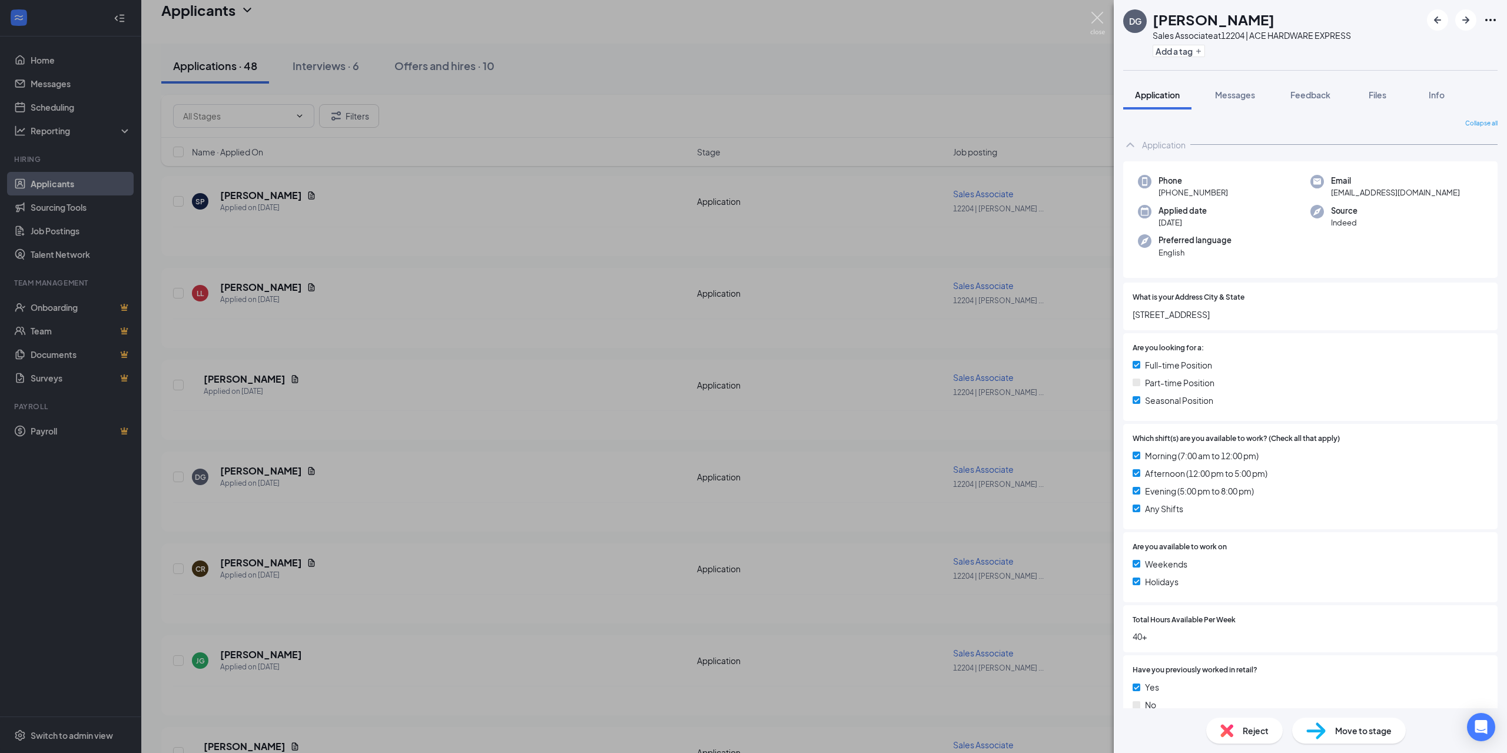
click at [1100, 14] on img at bounding box center [1097, 23] width 15 height 23
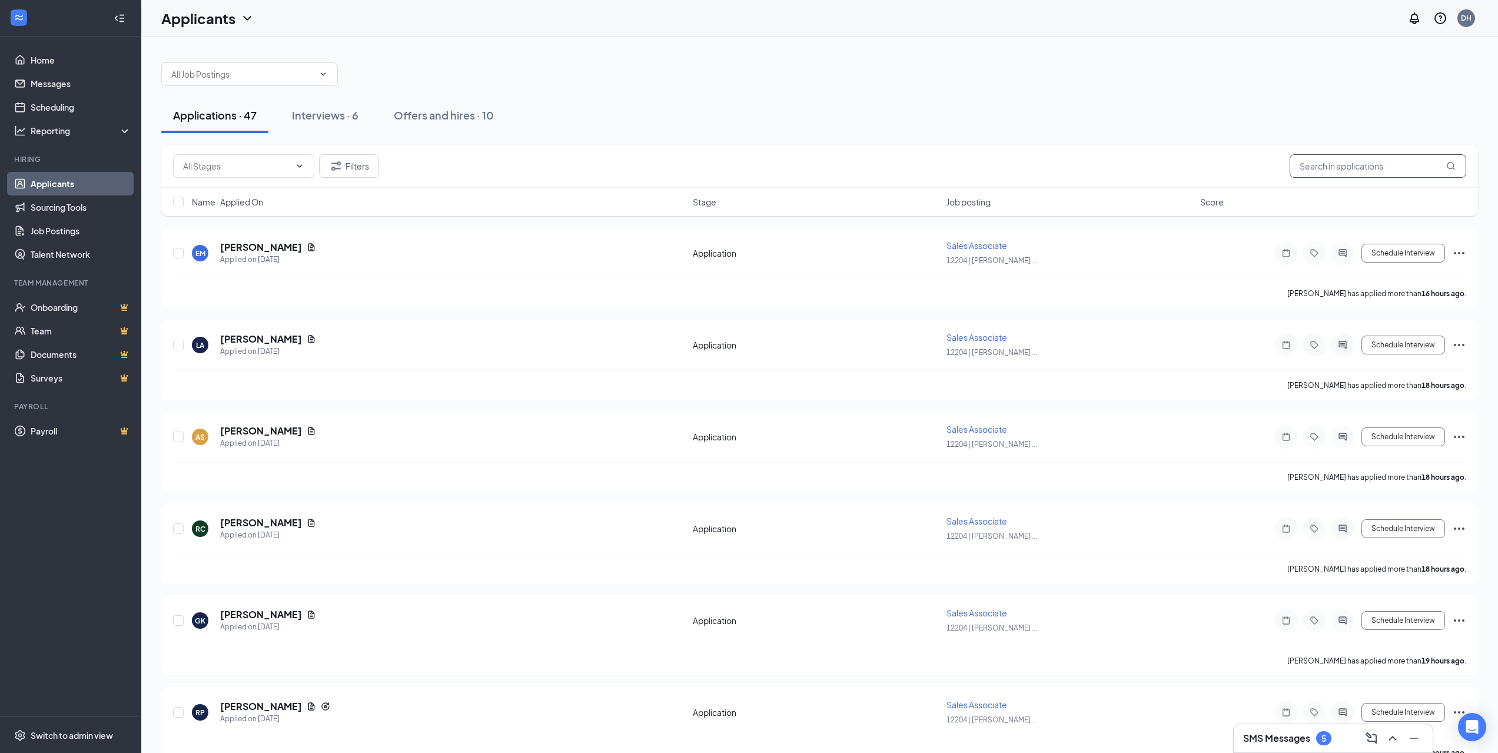
click at [1304, 168] on input "text" at bounding box center [1378, 166] width 177 height 24
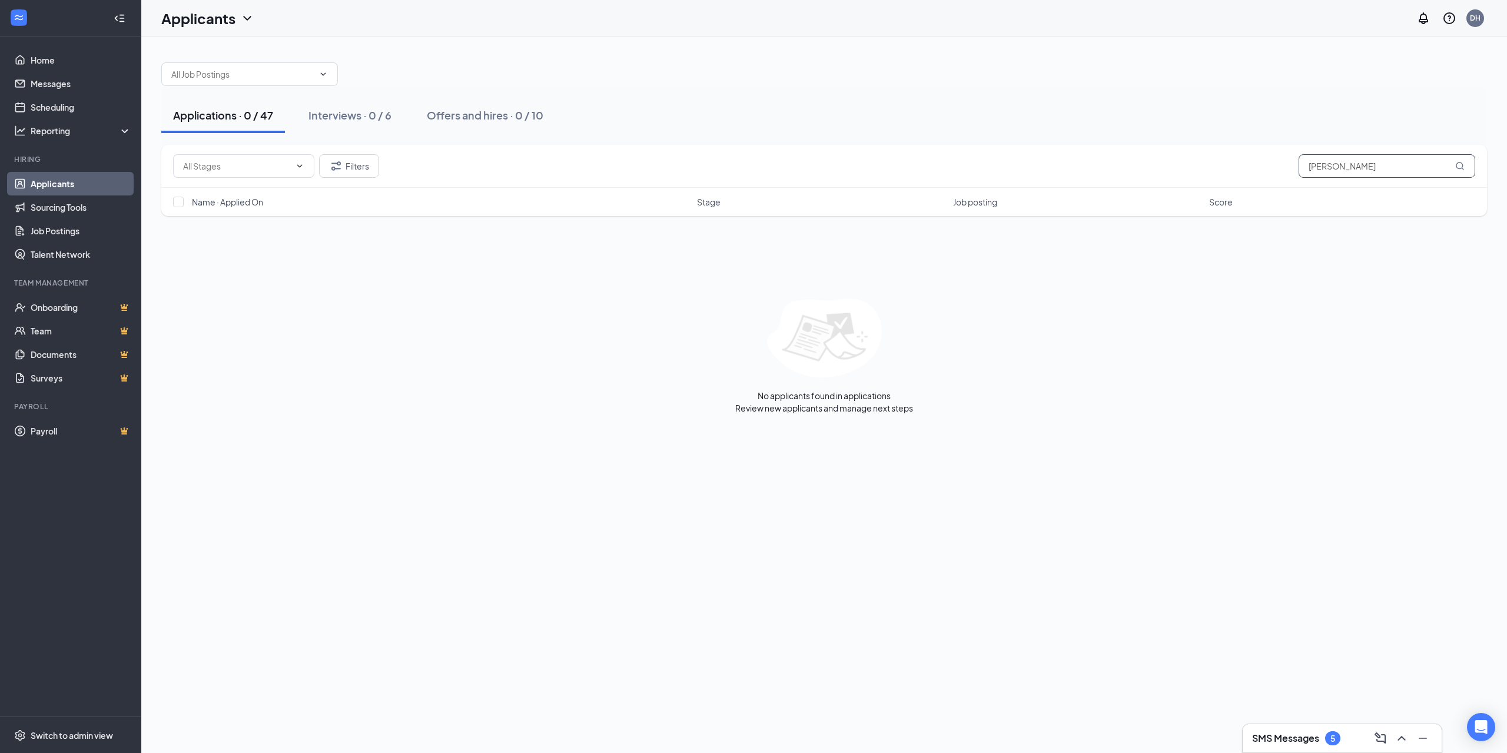
type input "[PERSON_NAME]"
click at [222, 117] on div "Applications · 0 / 47" at bounding box center [223, 115] width 100 height 15
click at [79, 181] on link "Applicants" at bounding box center [81, 184] width 101 height 24
